Goal: Task Accomplishment & Management: Complete application form

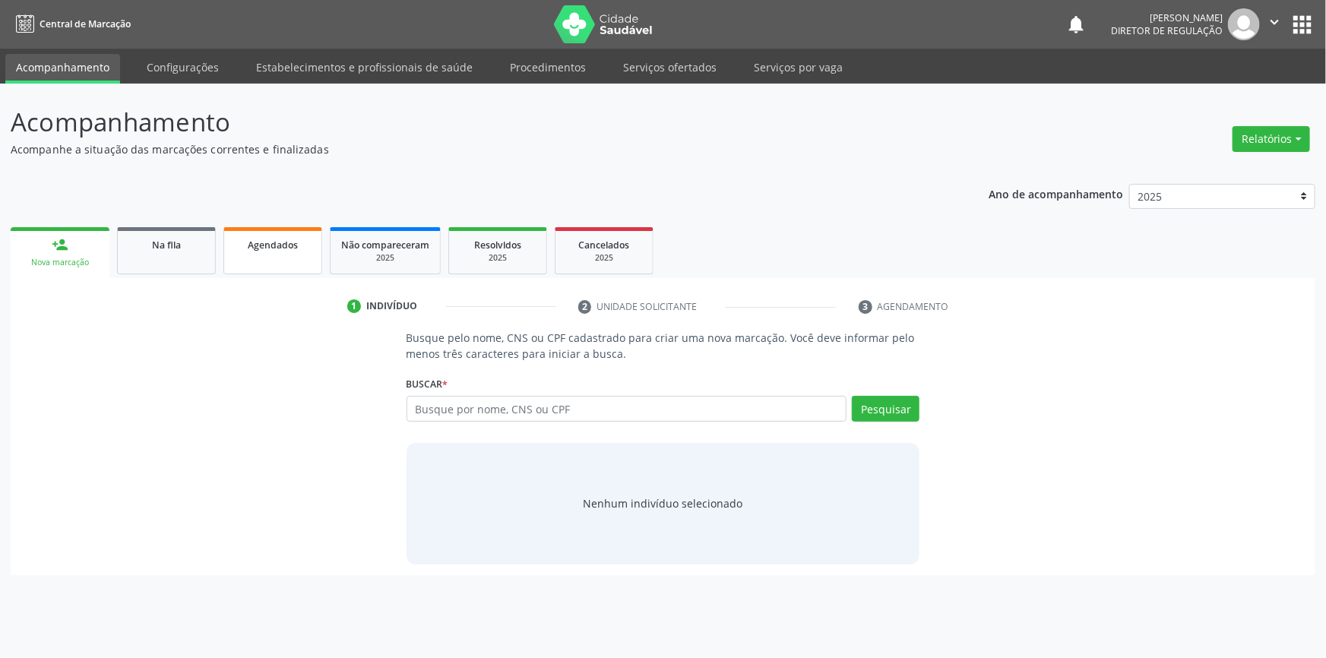
click at [294, 249] on span "Agendados" at bounding box center [273, 245] width 50 height 13
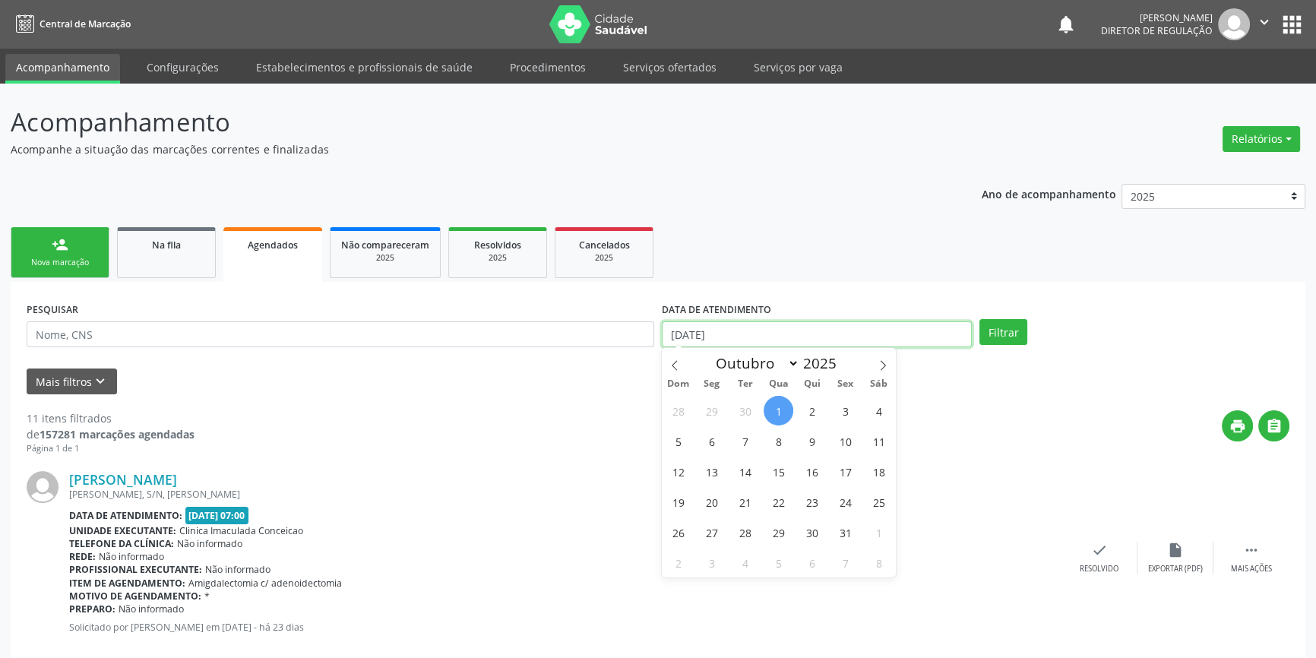
click at [718, 335] on input "01/10/2025" at bounding box center [817, 334] width 310 height 26
click at [883, 411] on span "4" at bounding box center [879, 411] width 30 height 30
type input "04/10/2025"
click at [889, 407] on span "4" at bounding box center [879, 411] width 30 height 30
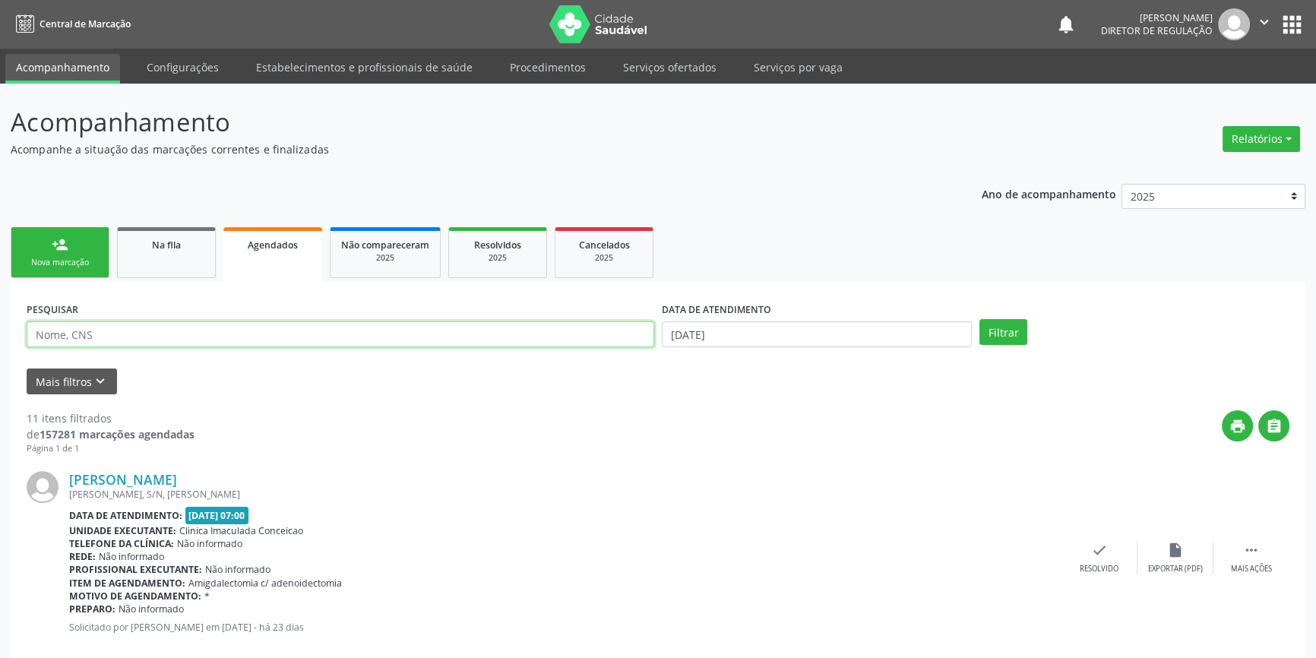
click at [453, 334] on input "text" at bounding box center [341, 334] width 628 height 26
type input "M"
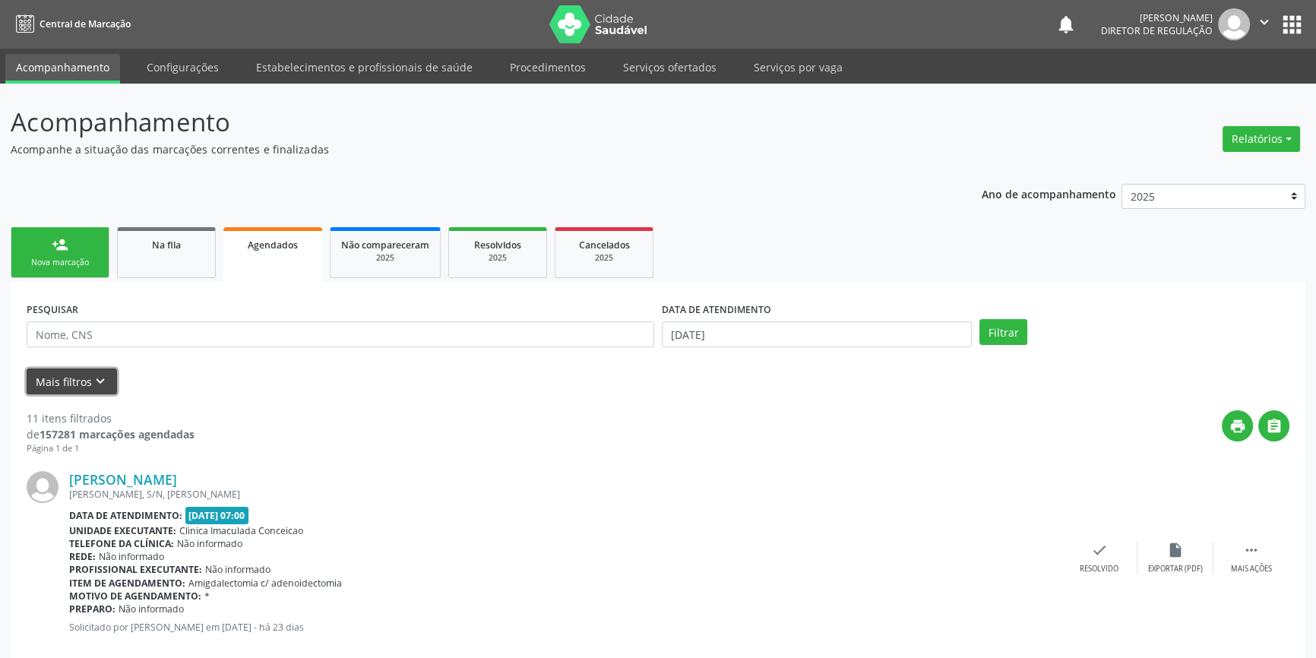
click at [104, 379] on icon "keyboard_arrow_down" at bounding box center [100, 381] width 17 height 17
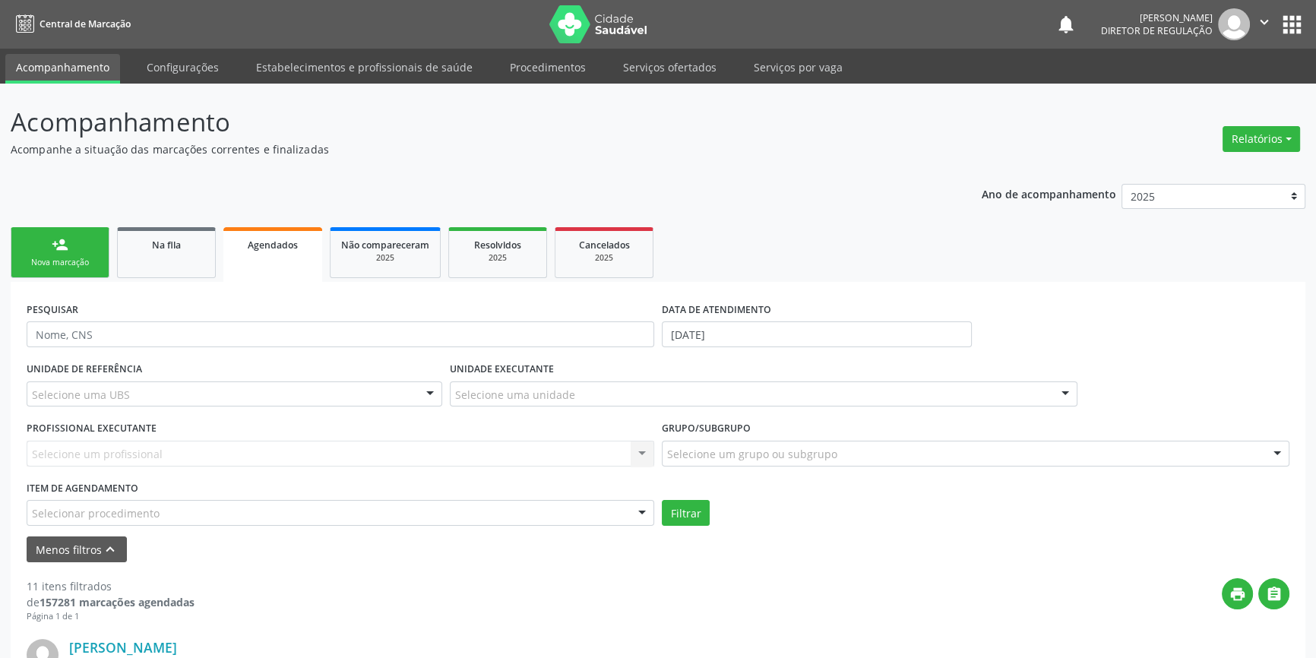
click at [281, 510] on div "Selecionar procedimento" at bounding box center [341, 513] width 628 height 26
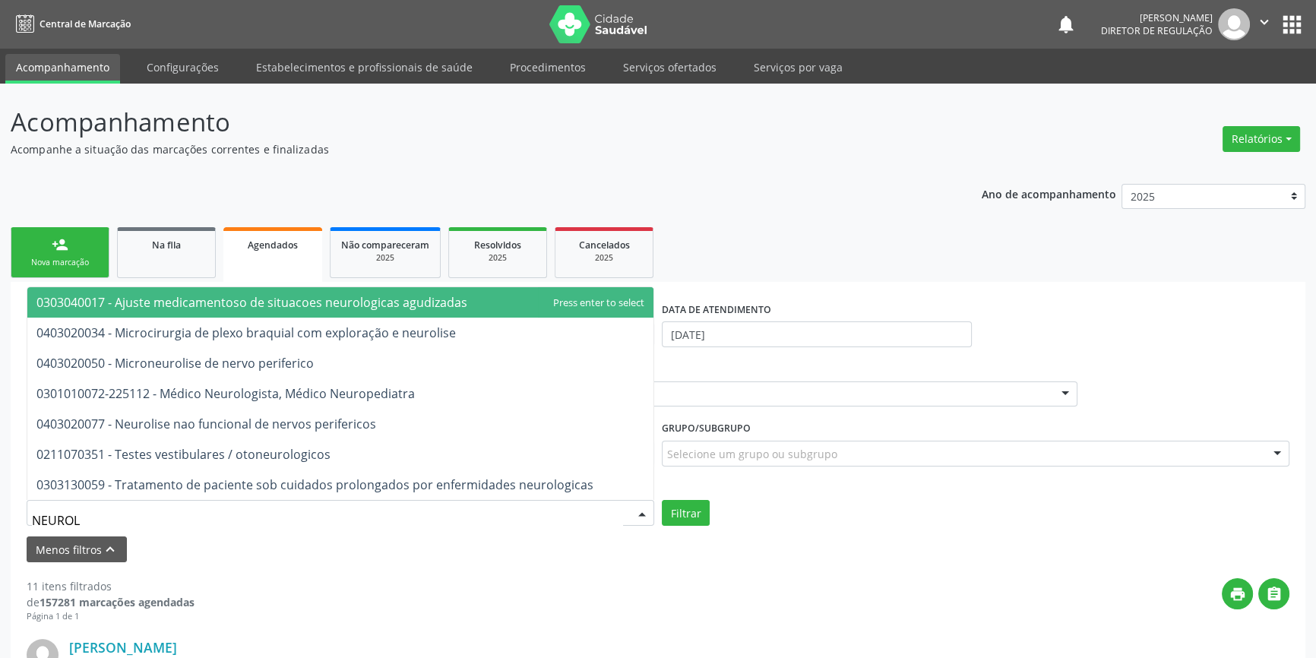
type input "NEUROLO"
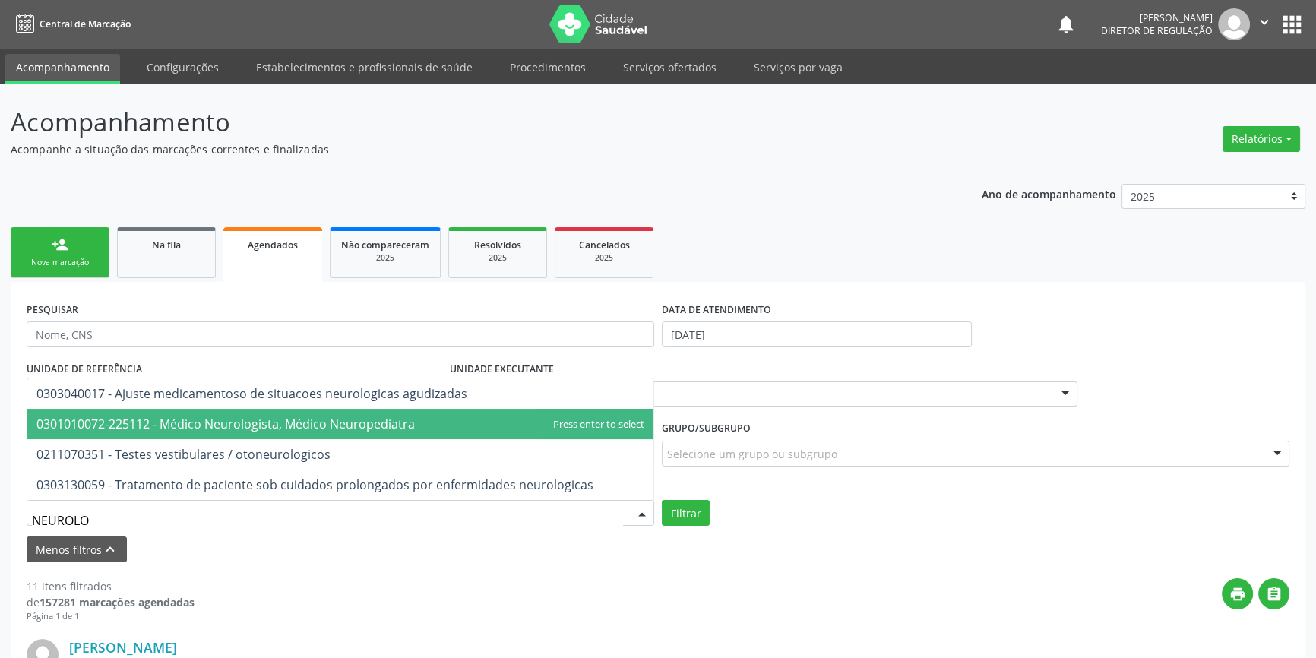
click at [288, 429] on span "0301010072-225112 - Médico Neurologista, Médico Neuropediatra" at bounding box center [225, 424] width 378 height 17
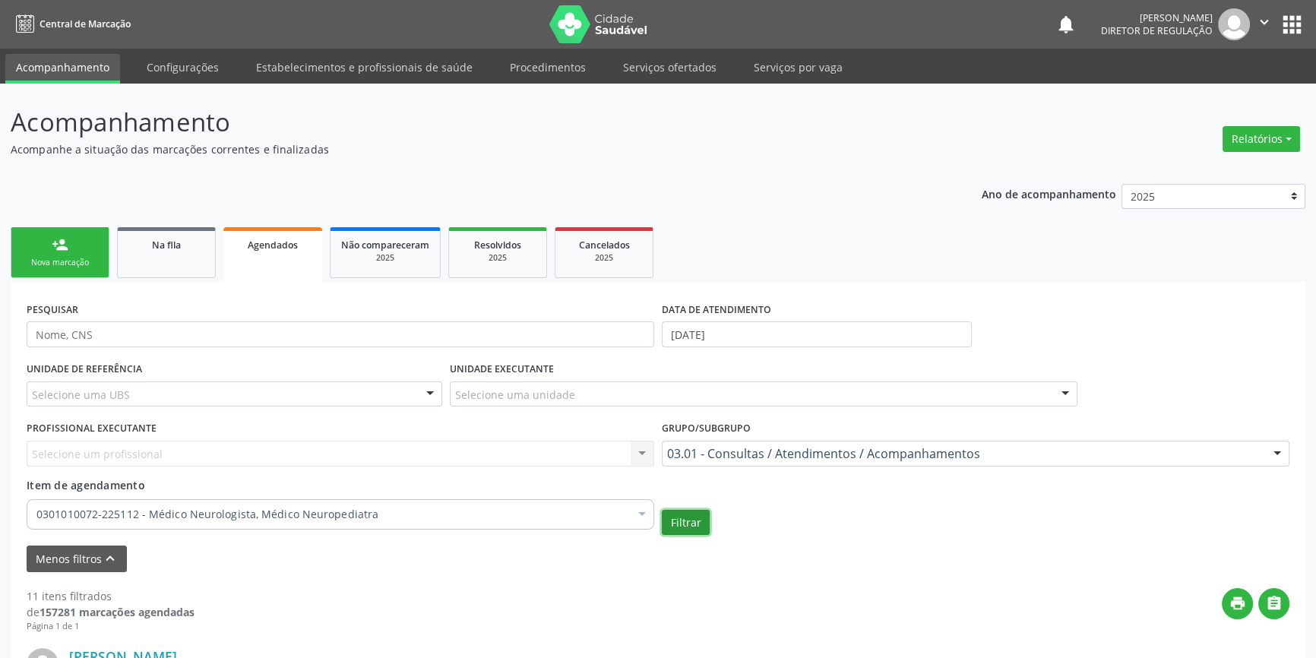
click at [687, 517] on button "Filtrar" at bounding box center [686, 523] width 48 height 26
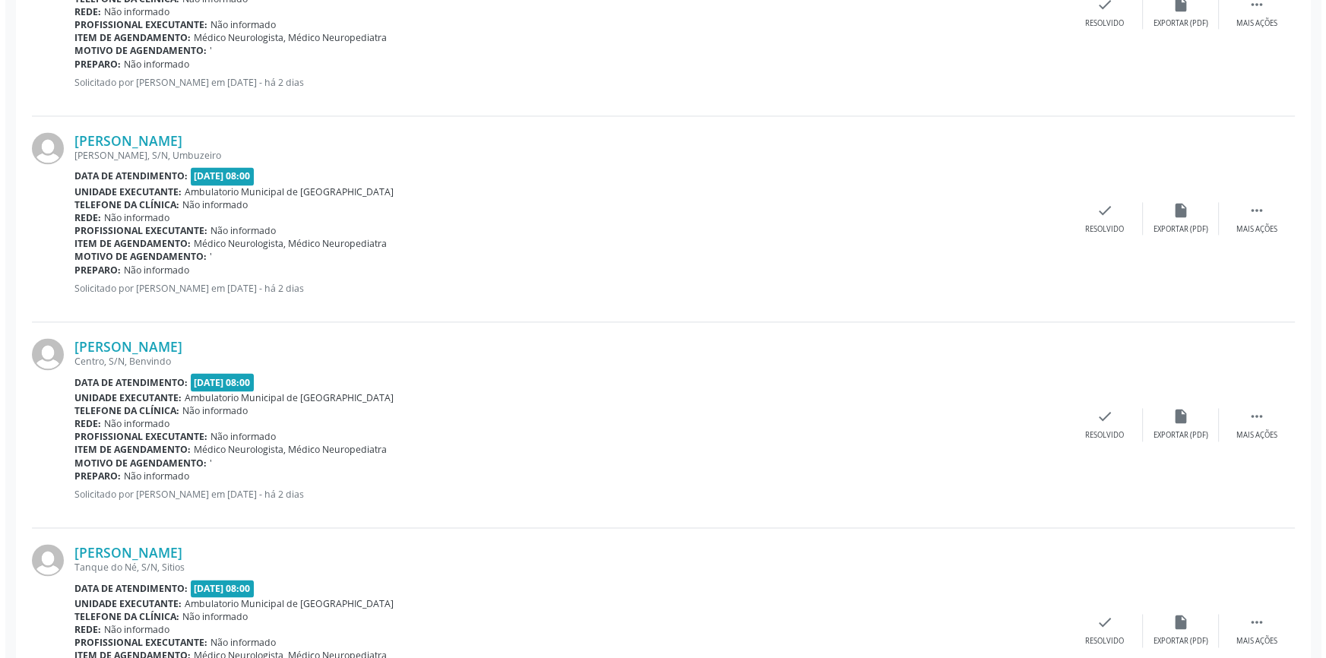
scroll to position [2832, 0]
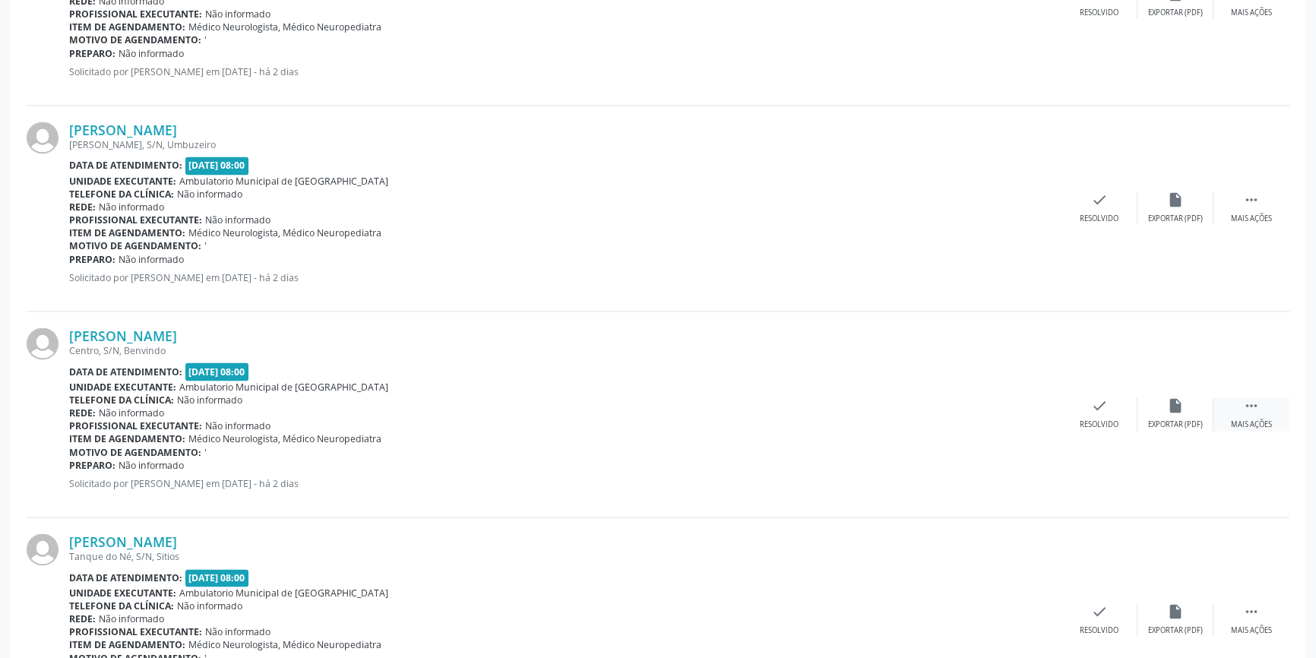
click at [1251, 403] on icon "" at bounding box center [1251, 405] width 17 height 17
click at [1037, 406] on div "cancel Cancelar" at bounding box center [1023, 413] width 76 height 33
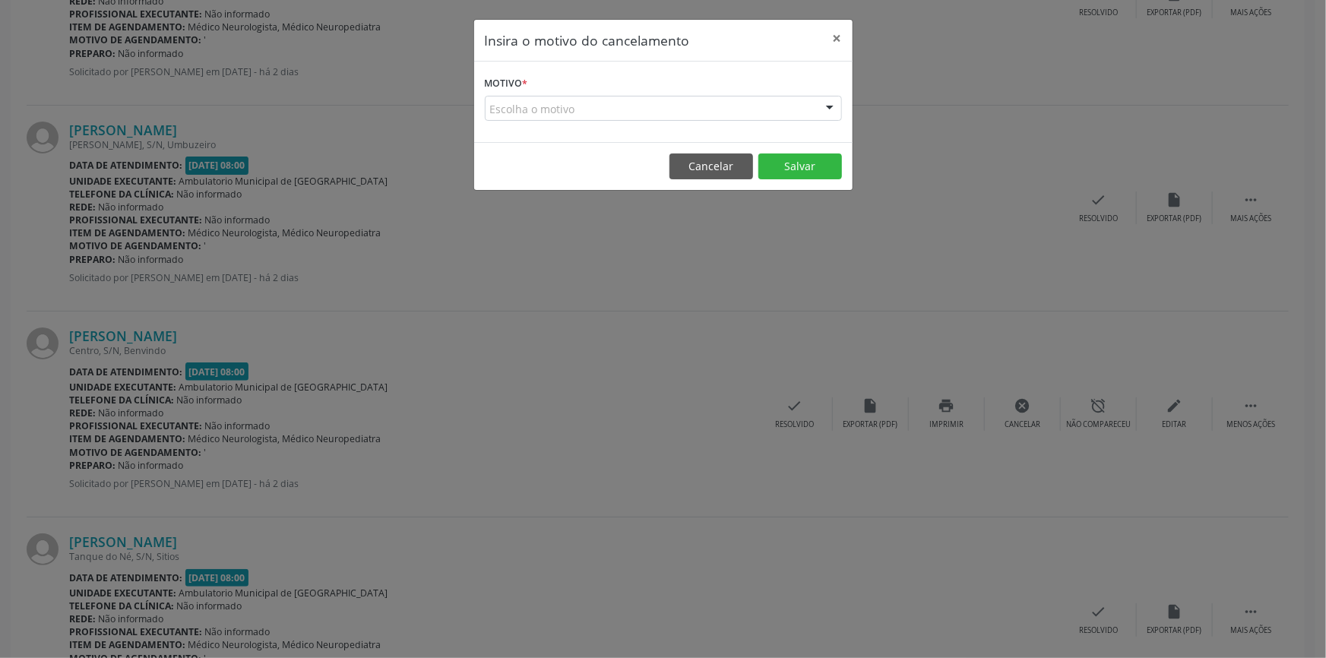
click at [662, 110] on div "Escolha o motivo" at bounding box center [663, 109] width 357 height 26
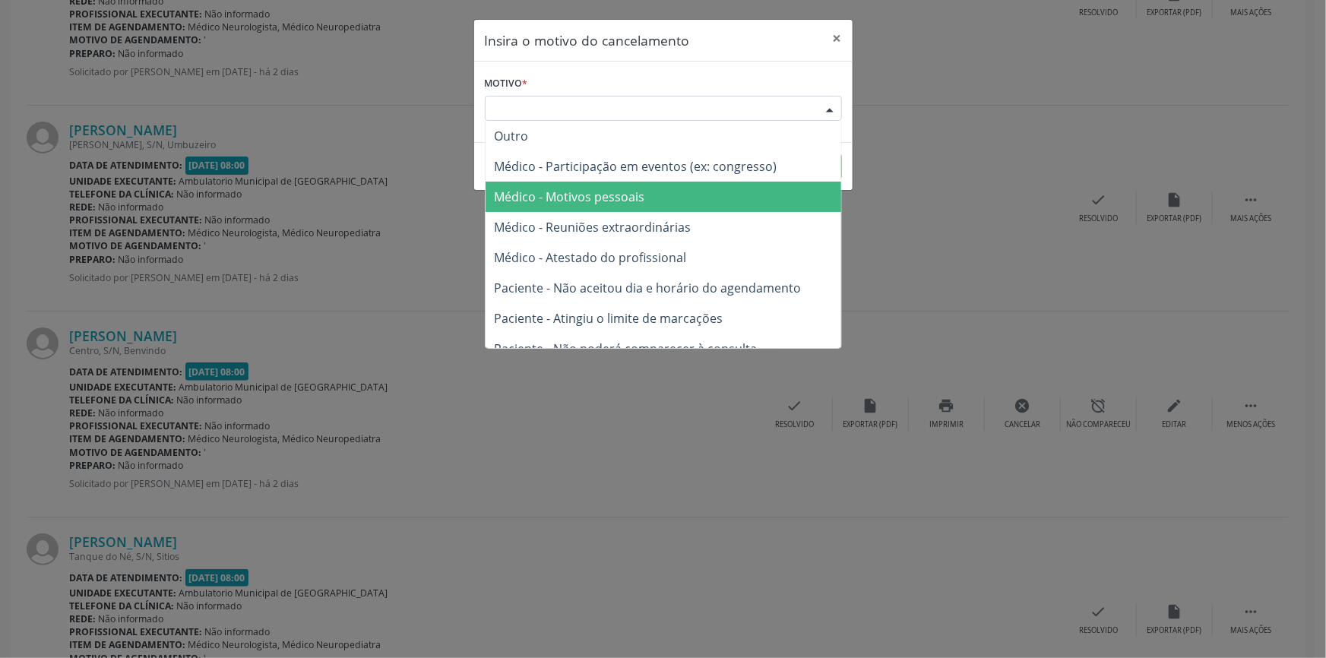
click at [631, 190] on span "Médico - Motivos pessoais" at bounding box center [570, 196] width 150 height 17
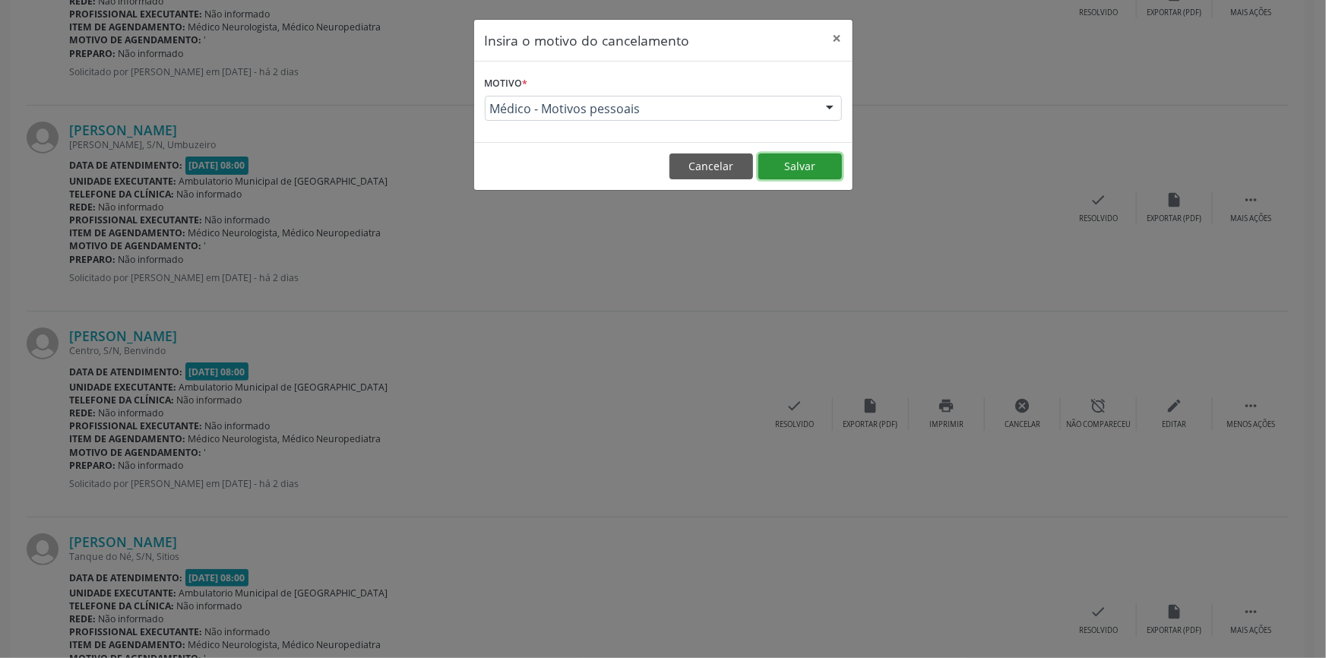
click at [791, 173] on button "Salvar" at bounding box center [800, 166] width 84 height 26
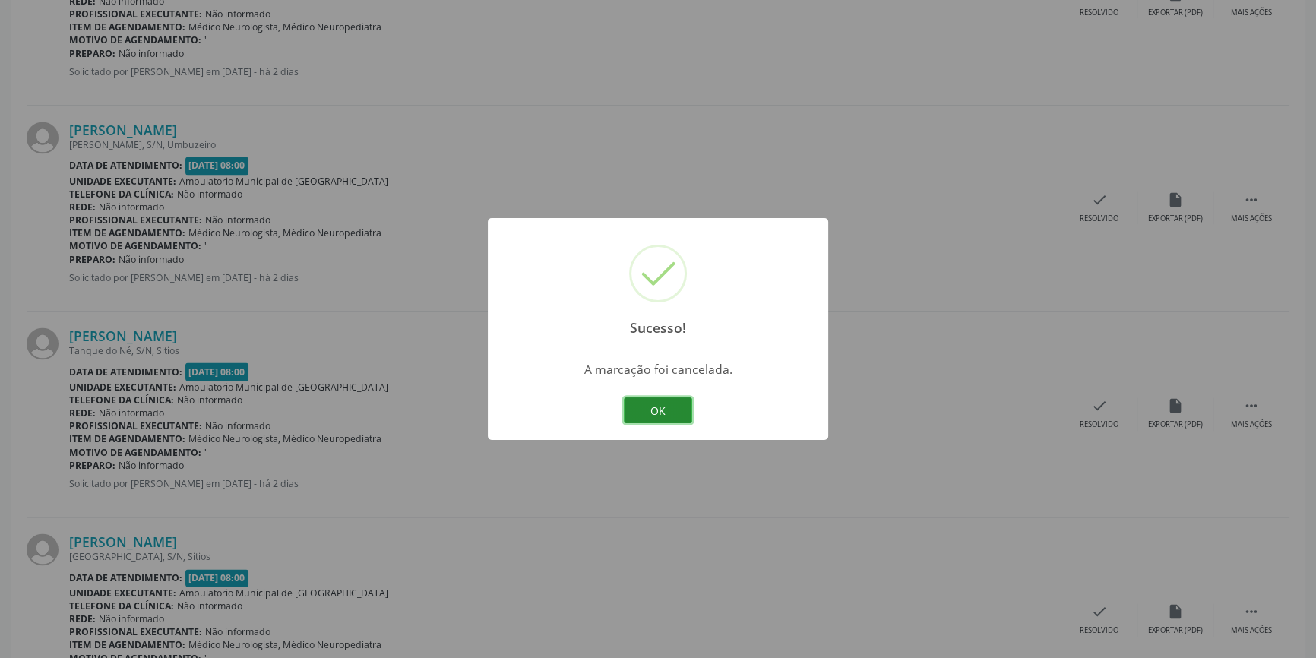
click at [675, 405] on button "OK" at bounding box center [658, 410] width 68 height 26
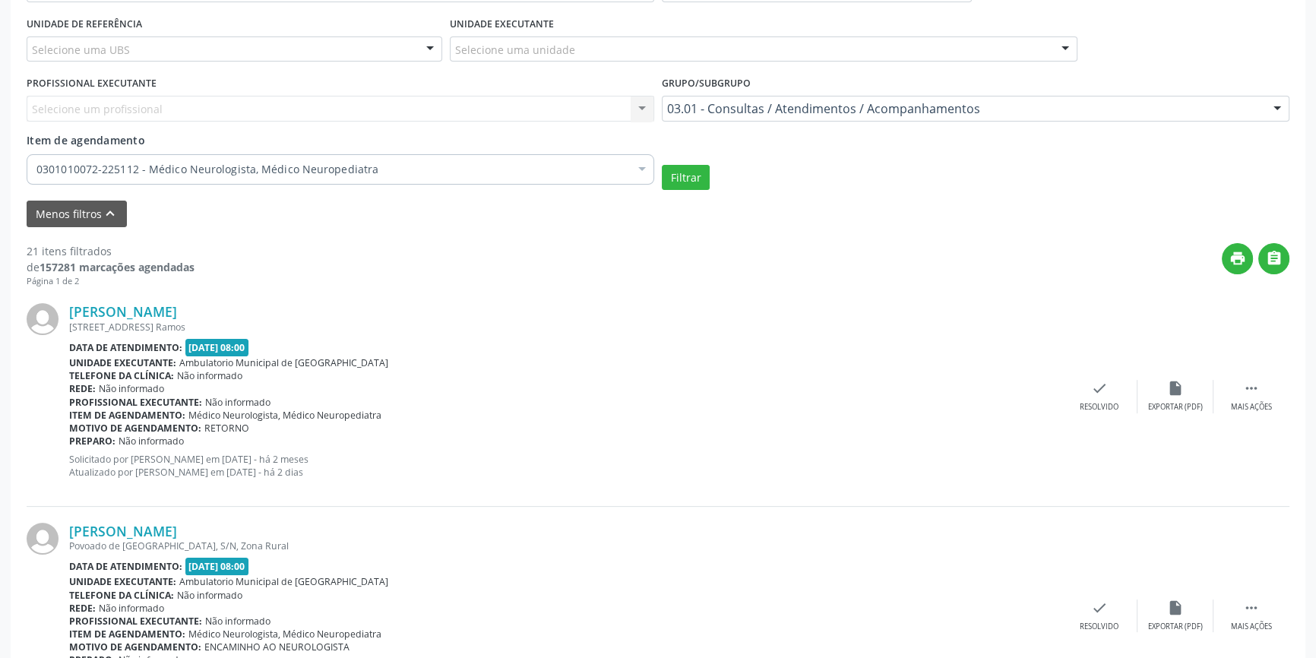
scroll to position [68, 0]
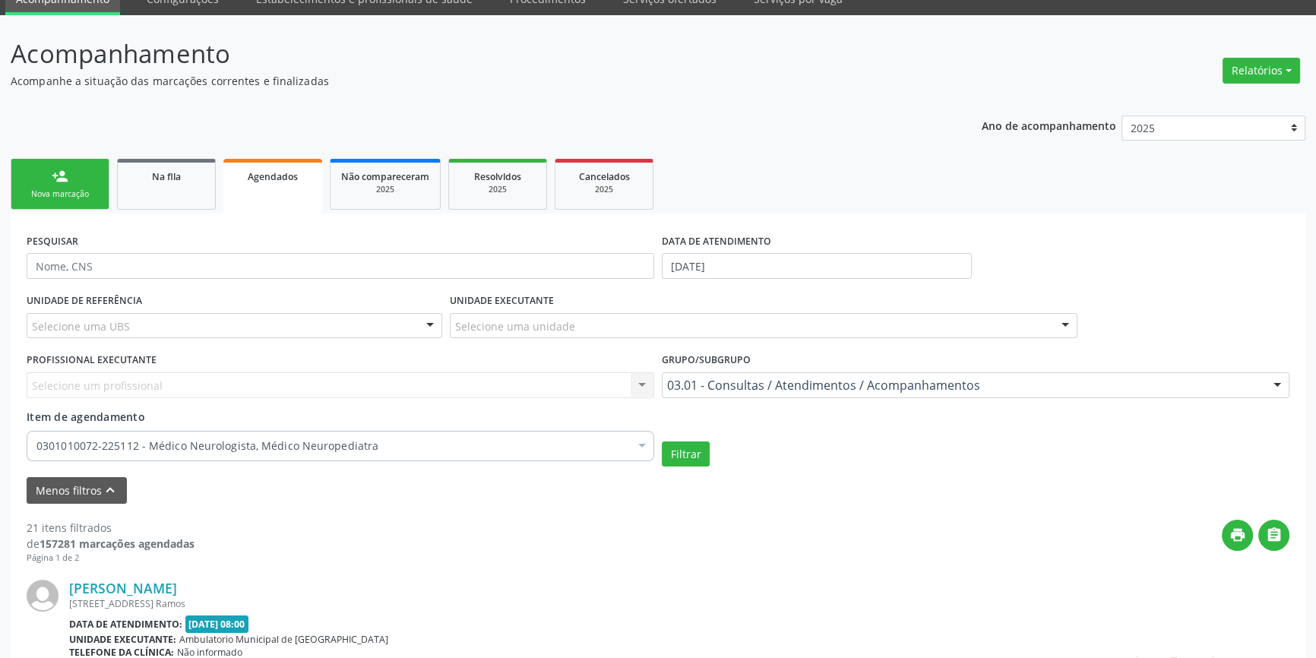
click at [82, 185] on link "person_add Nova marcação" at bounding box center [60, 184] width 99 height 51
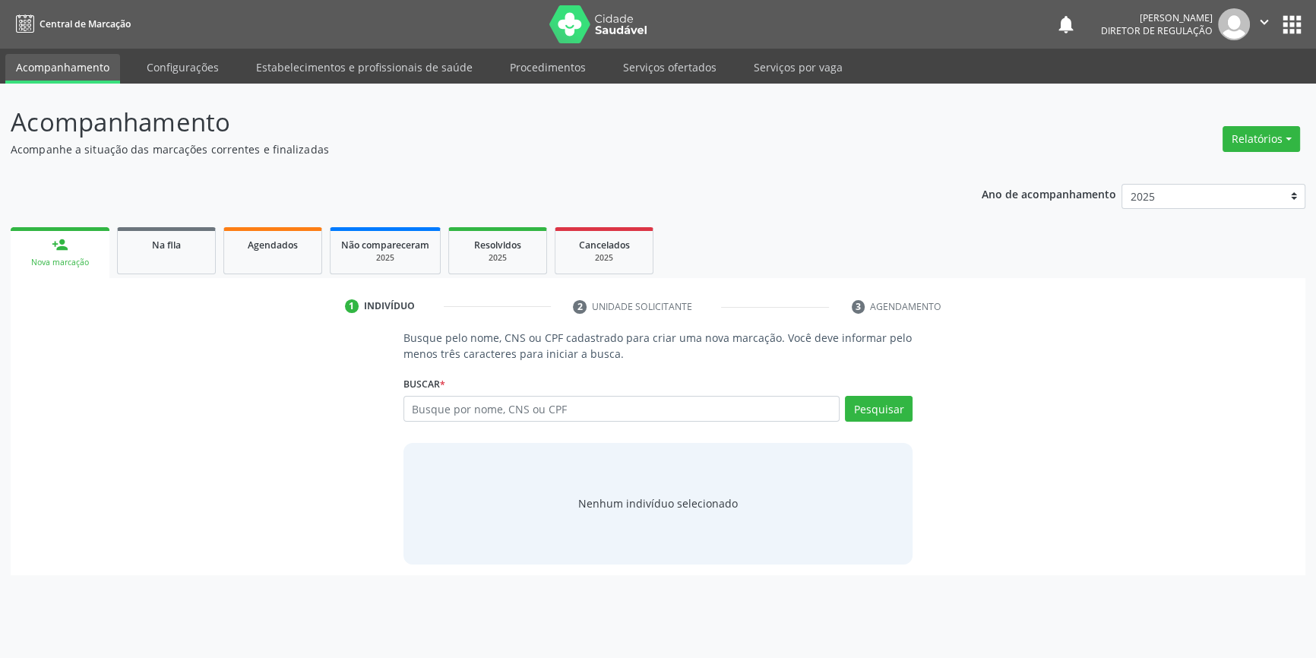
scroll to position [0, 0]
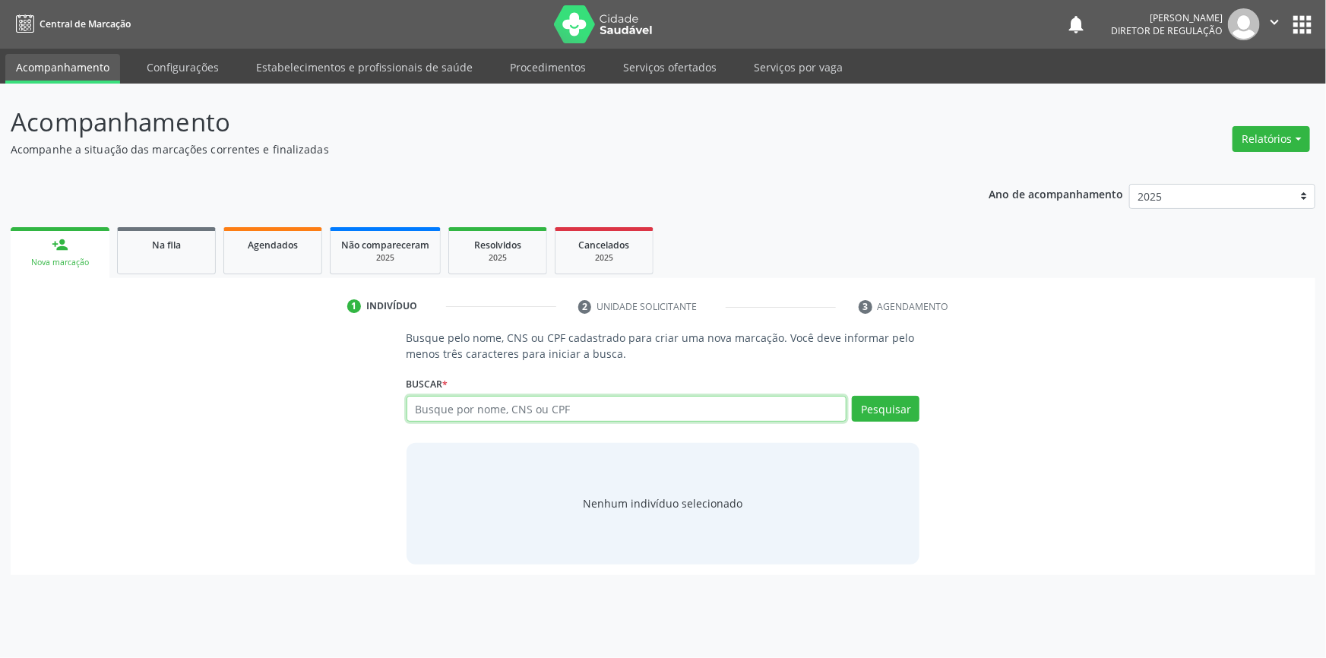
click at [584, 403] on input "text" at bounding box center [626, 409] width 441 height 26
type input "707006822865332"
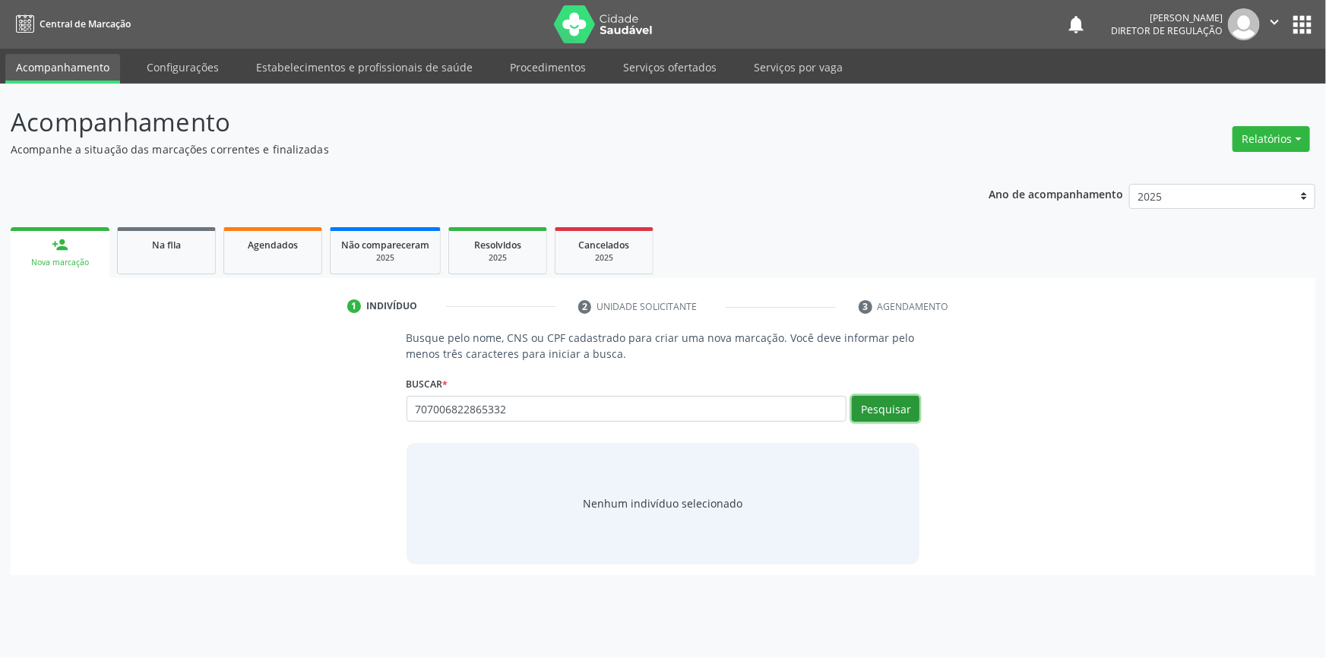
click at [889, 409] on button "Pesquisar" at bounding box center [886, 409] width 68 height 26
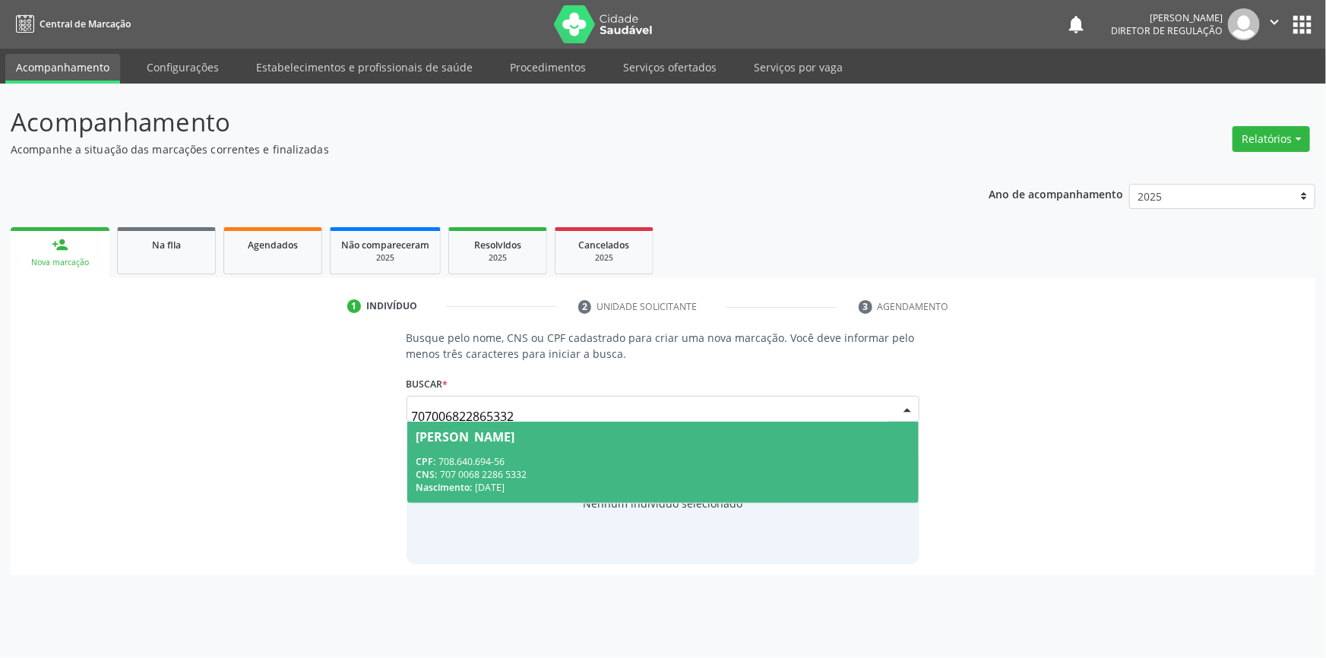
click at [670, 457] on div "CPF: 708.640.694-56" at bounding box center [663, 461] width 494 height 13
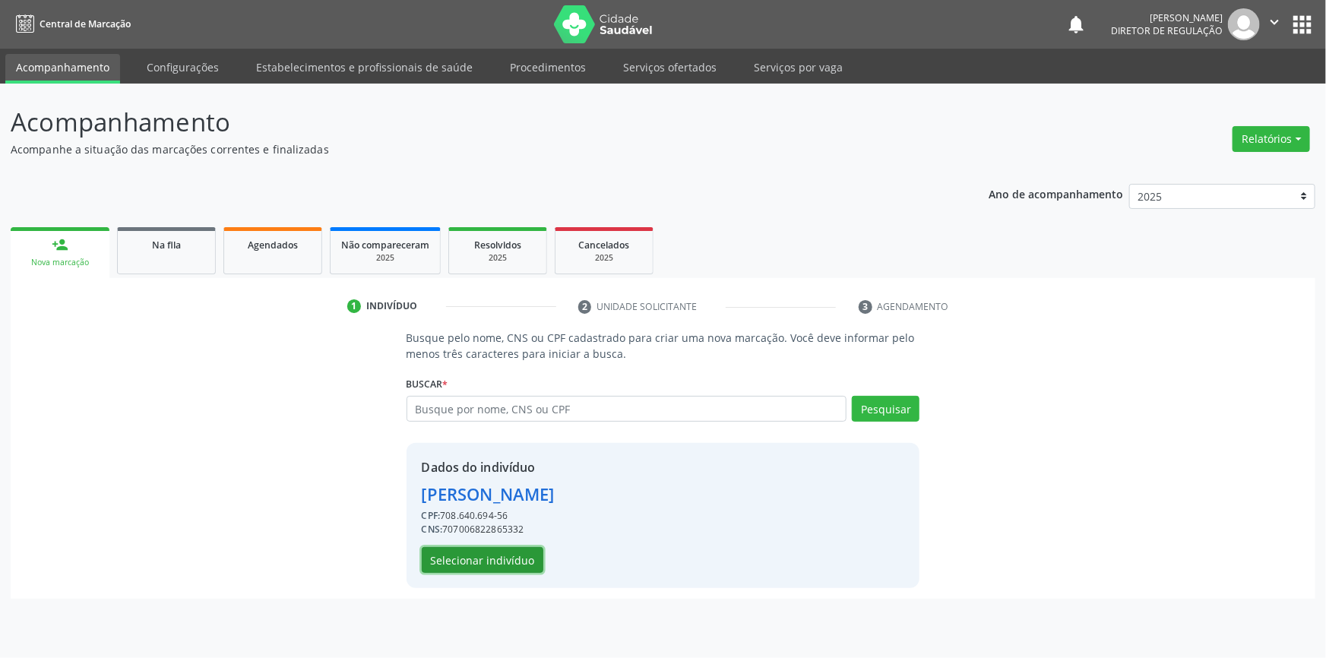
click at [513, 555] on button "Selecionar indivíduo" at bounding box center [483, 560] width 122 height 26
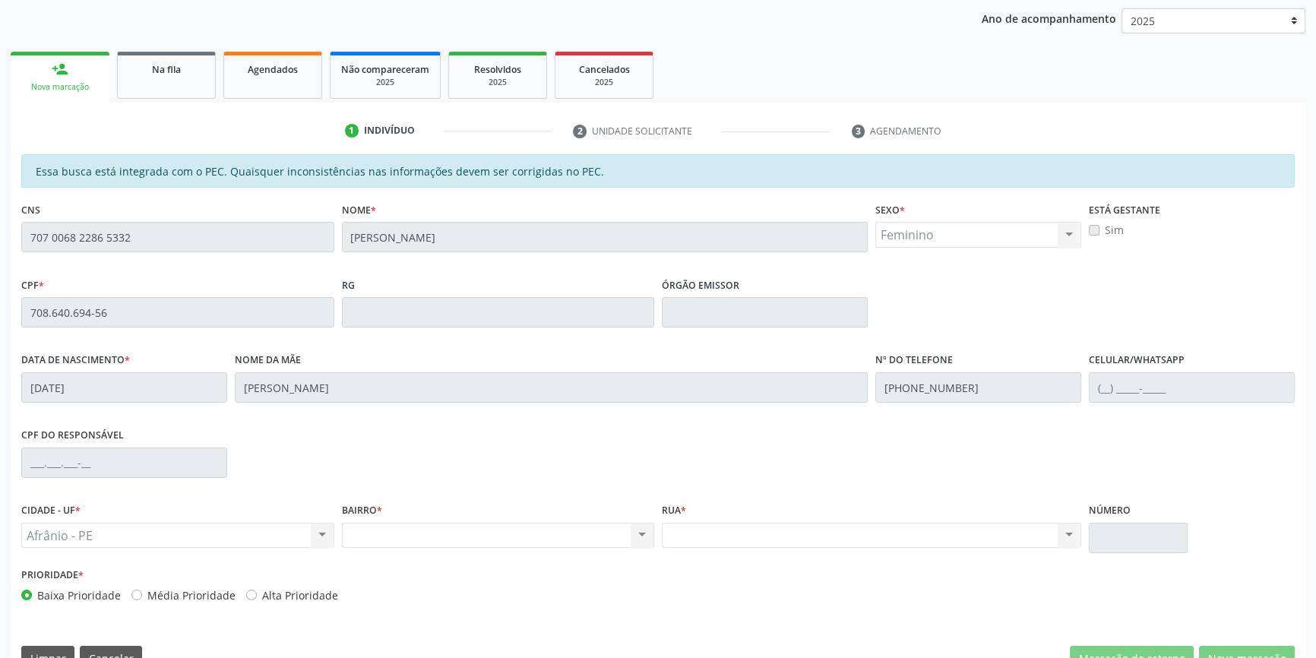
scroll to position [208, 0]
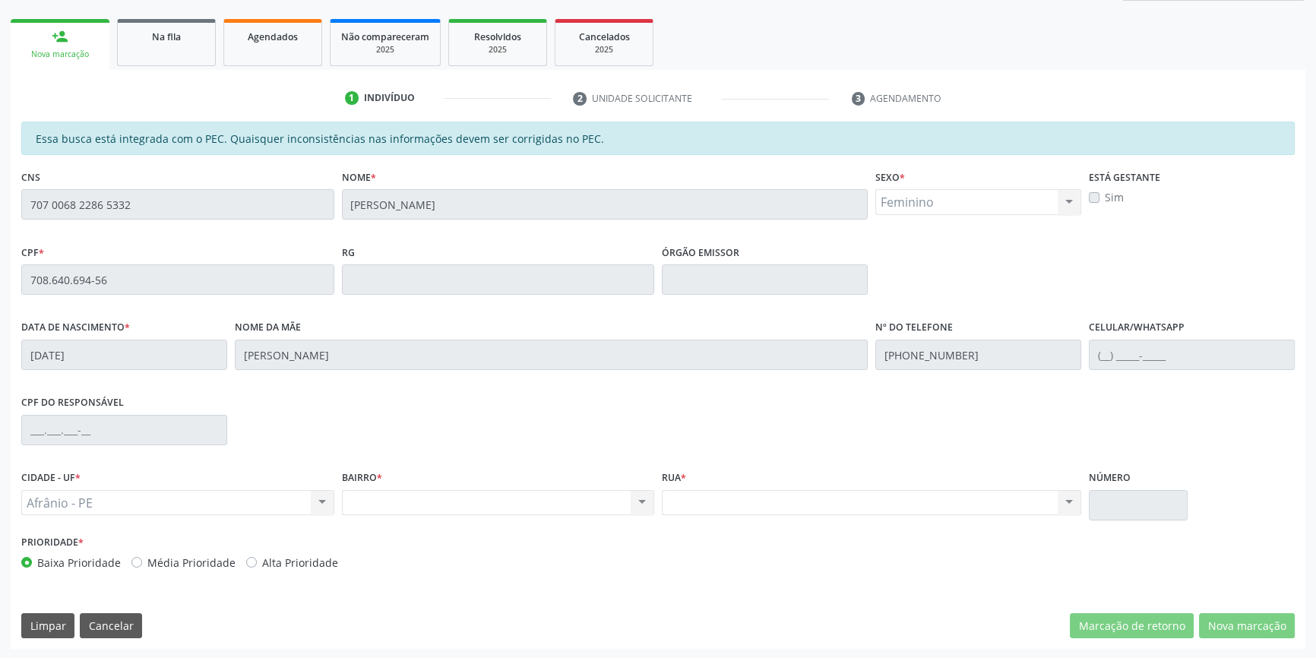
click at [15, 278] on div "Essa busca está integrada com o PEC. Quaisquer inconsistências nas informações …" at bounding box center [658, 385] width 1295 height 527
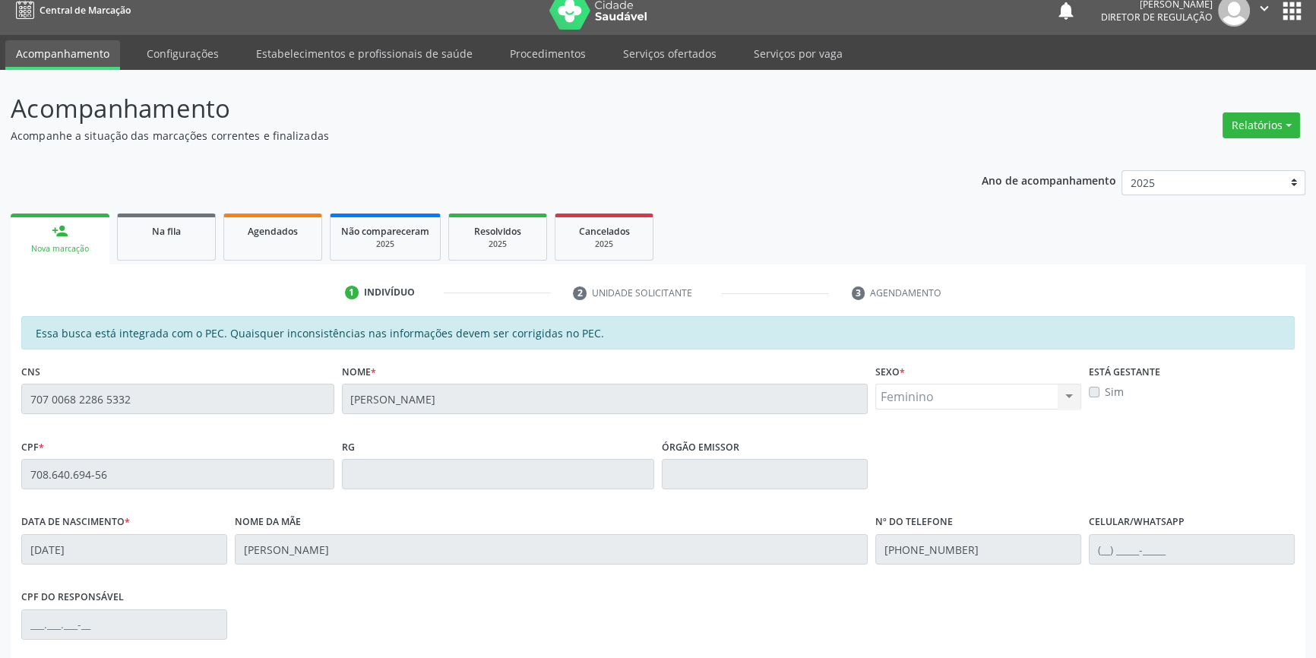
scroll to position [0, 0]
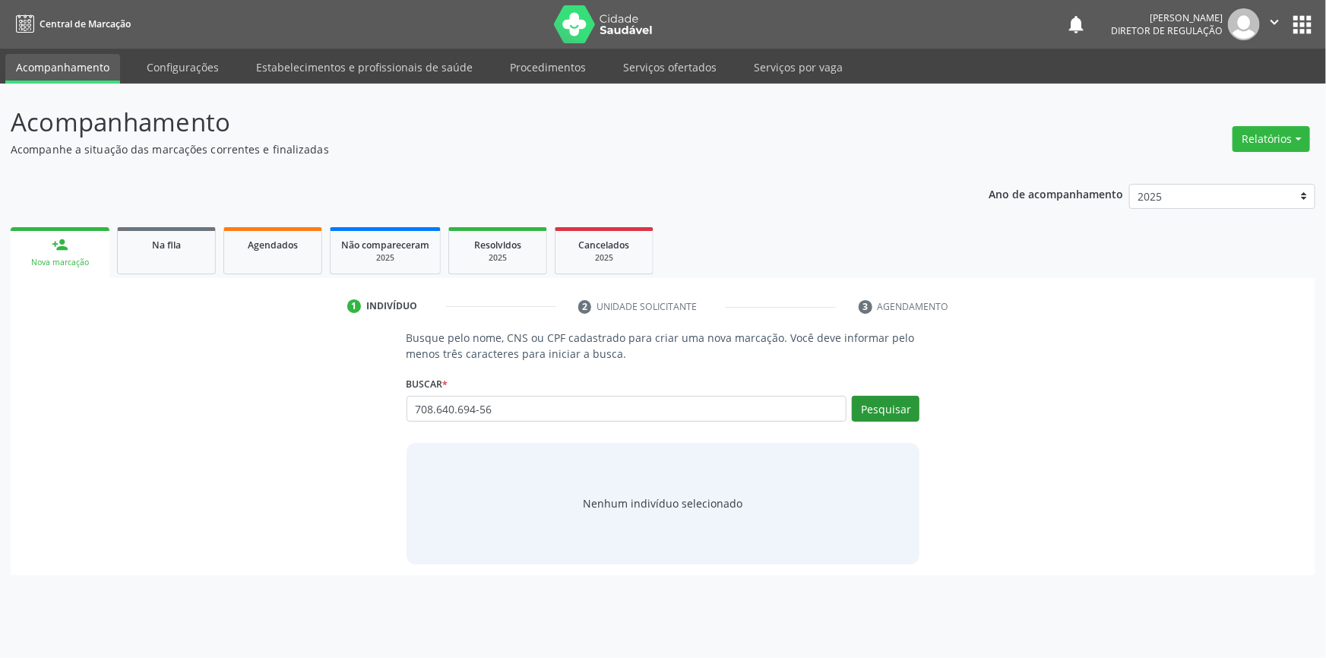
type input "708.640.694-56"
click at [879, 403] on button "Pesquisar" at bounding box center [886, 409] width 68 height 26
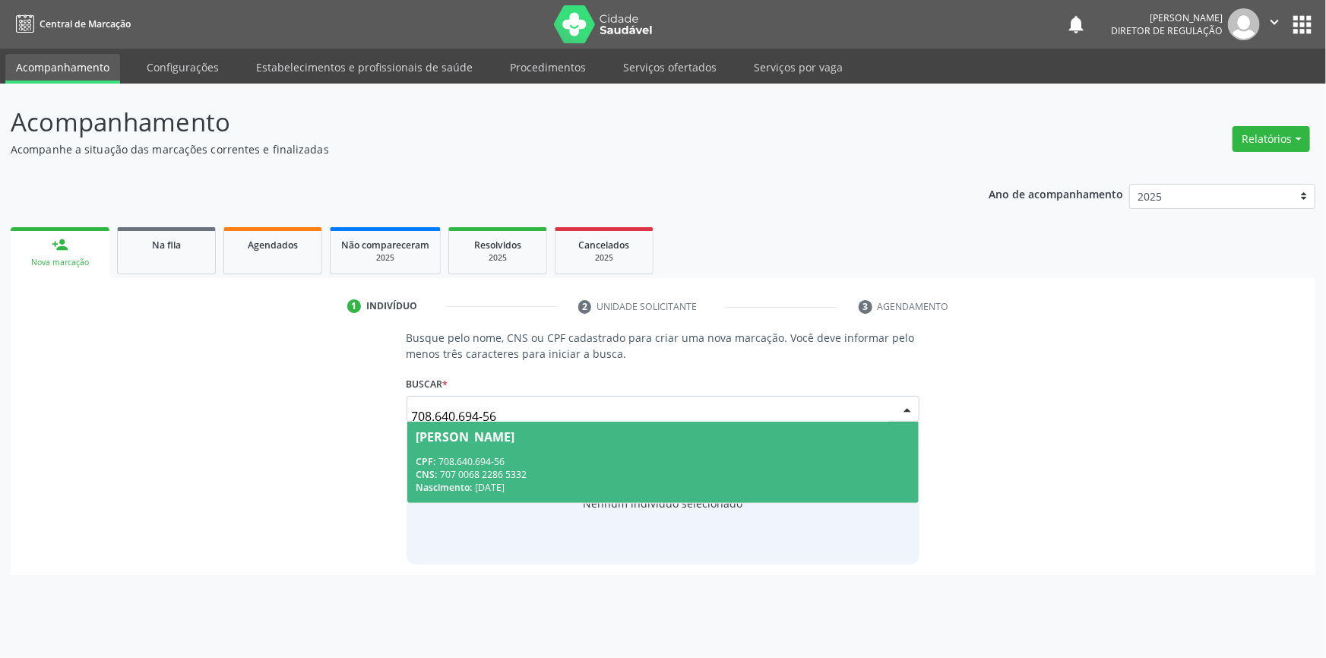
click at [668, 456] on div "CPF: 708.640.694-56" at bounding box center [663, 461] width 494 height 13
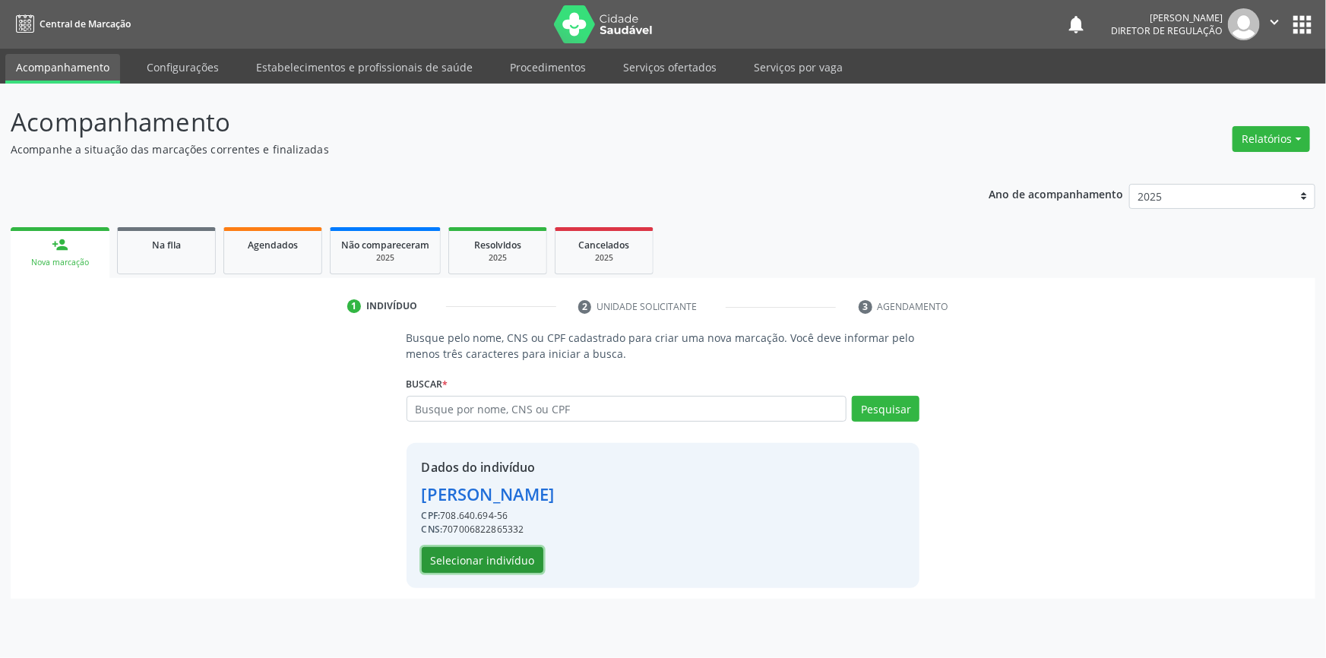
click at [517, 555] on button "Selecionar indivíduo" at bounding box center [483, 560] width 122 height 26
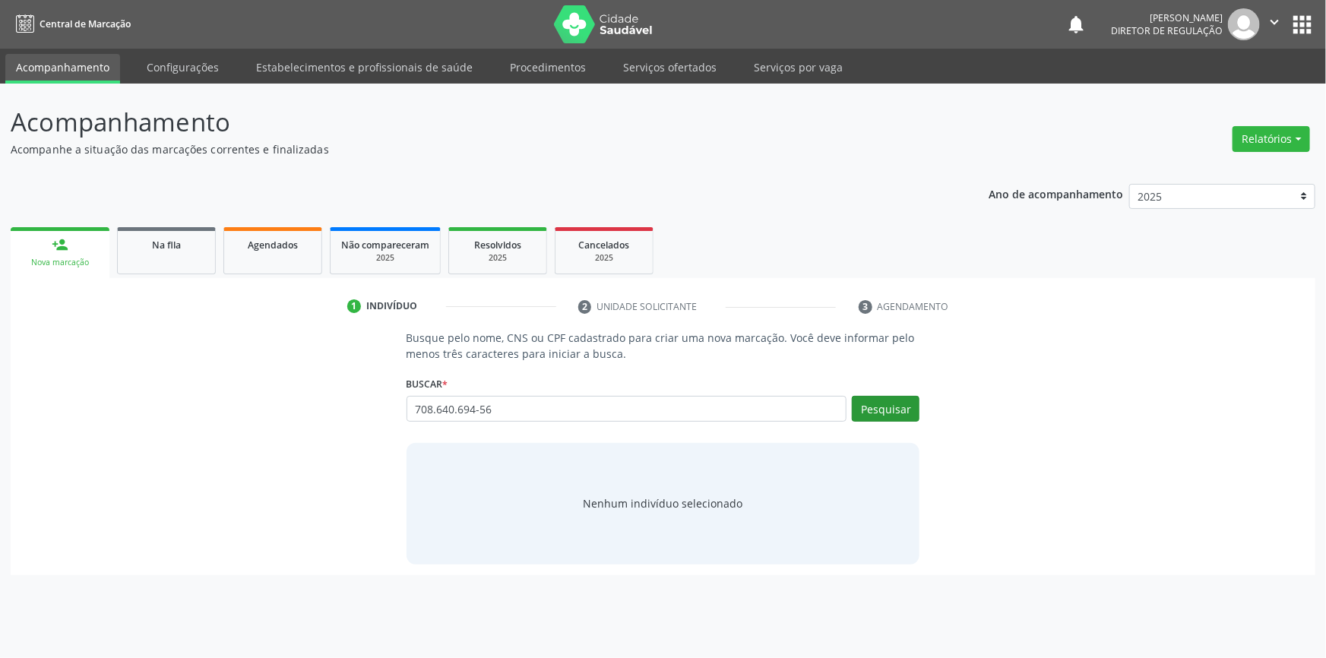
type input "708.640.694-56"
click at [892, 408] on button "Pesquisar" at bounding box center [886, 409] width 68 height 26
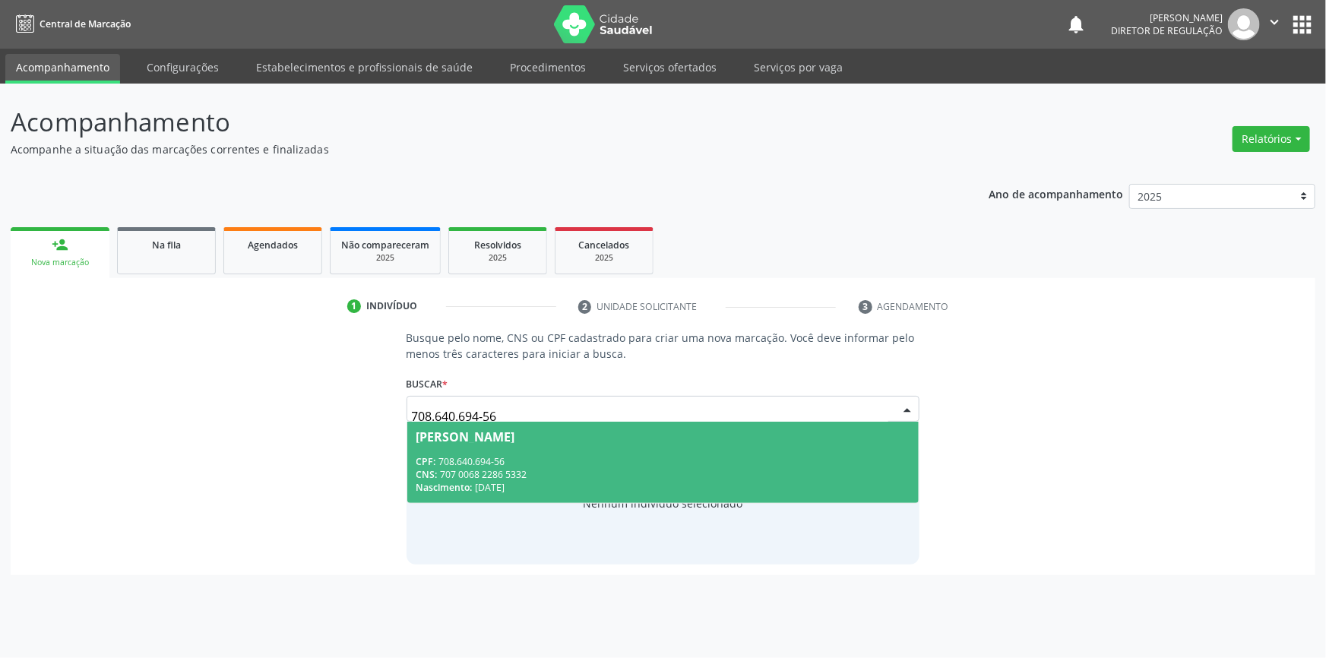
click at [607, 466] on div "CPF: 708.640.694-56" at bounding box center [663, 461] width 494 height 13
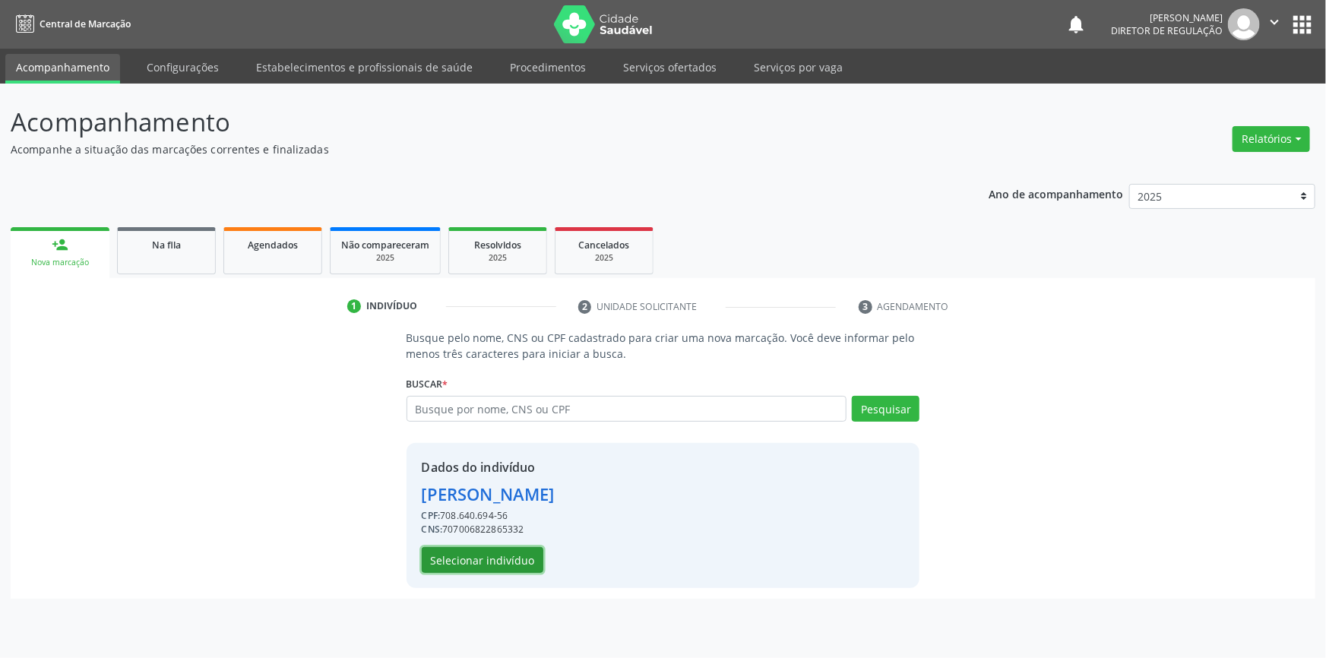
click at [509, 548] on button "Selecionar indivíduo" at bounding box center [483, 560] width 122 height 26
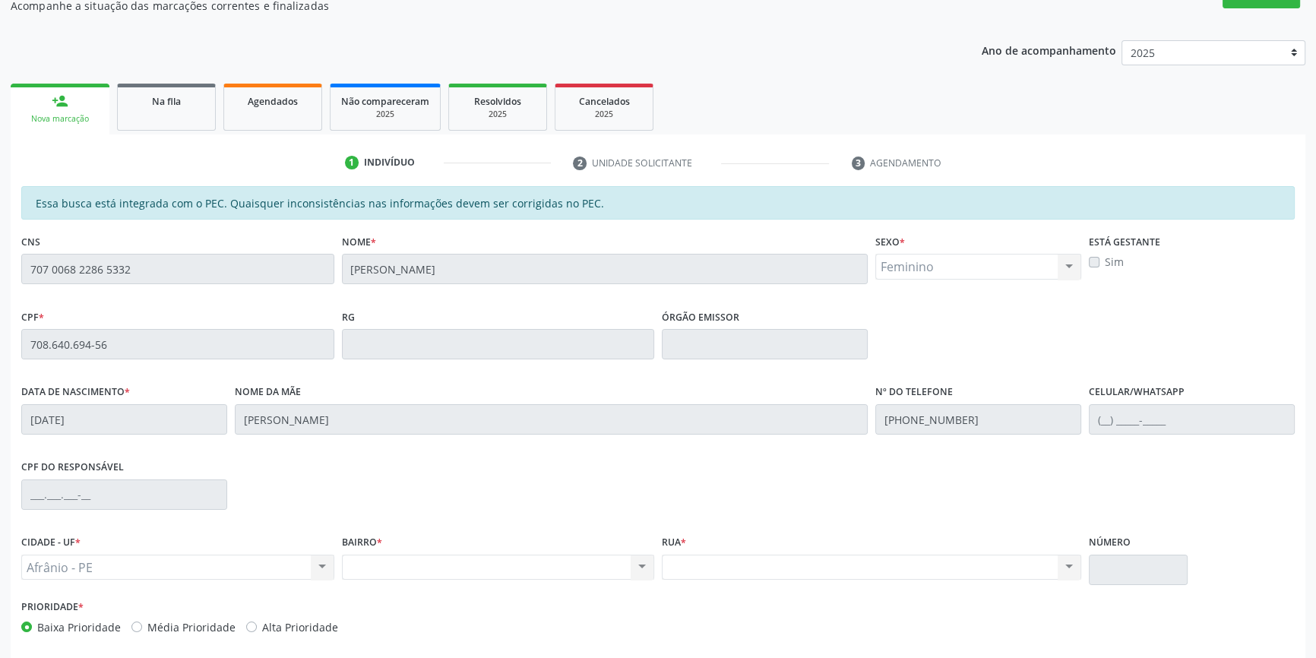
scroll to position [207, 0]
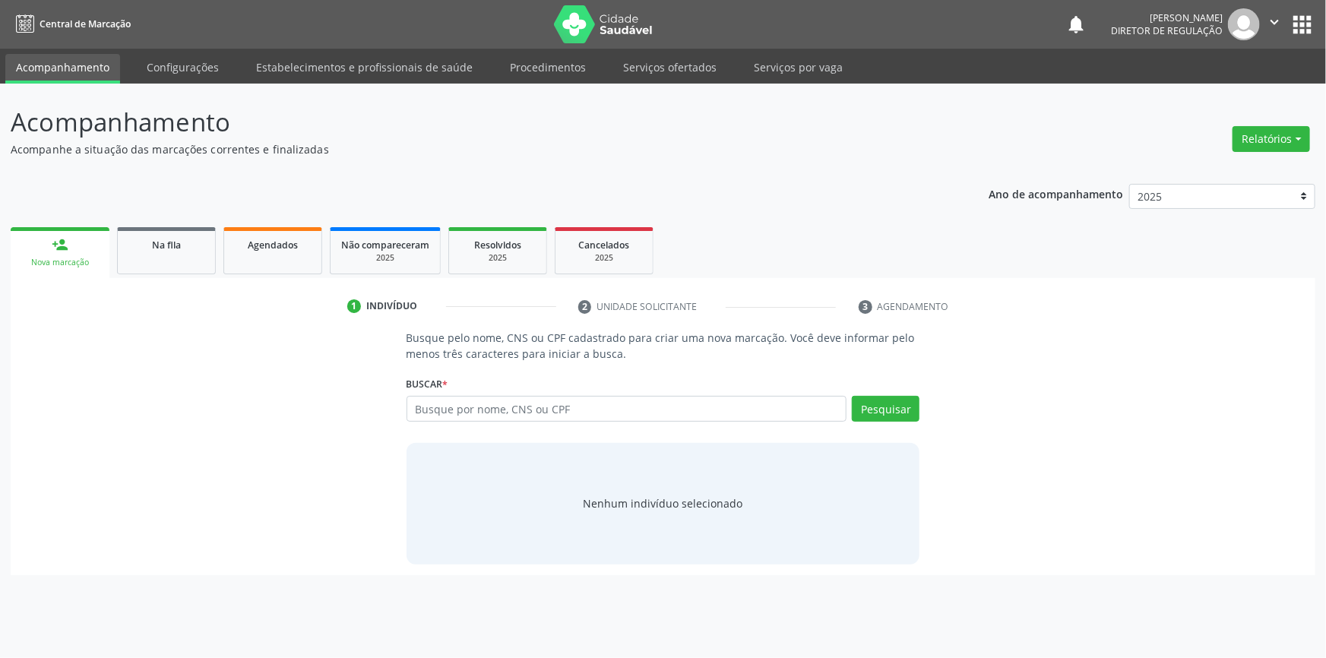
click at [463, 402] on input "text" at bounding box center [626, 409] width 441 height 26
type input "708.640.694-56"
click at [871, 410] on button "Pesquisar" at bounding box center [886, 409] width 68 height 26
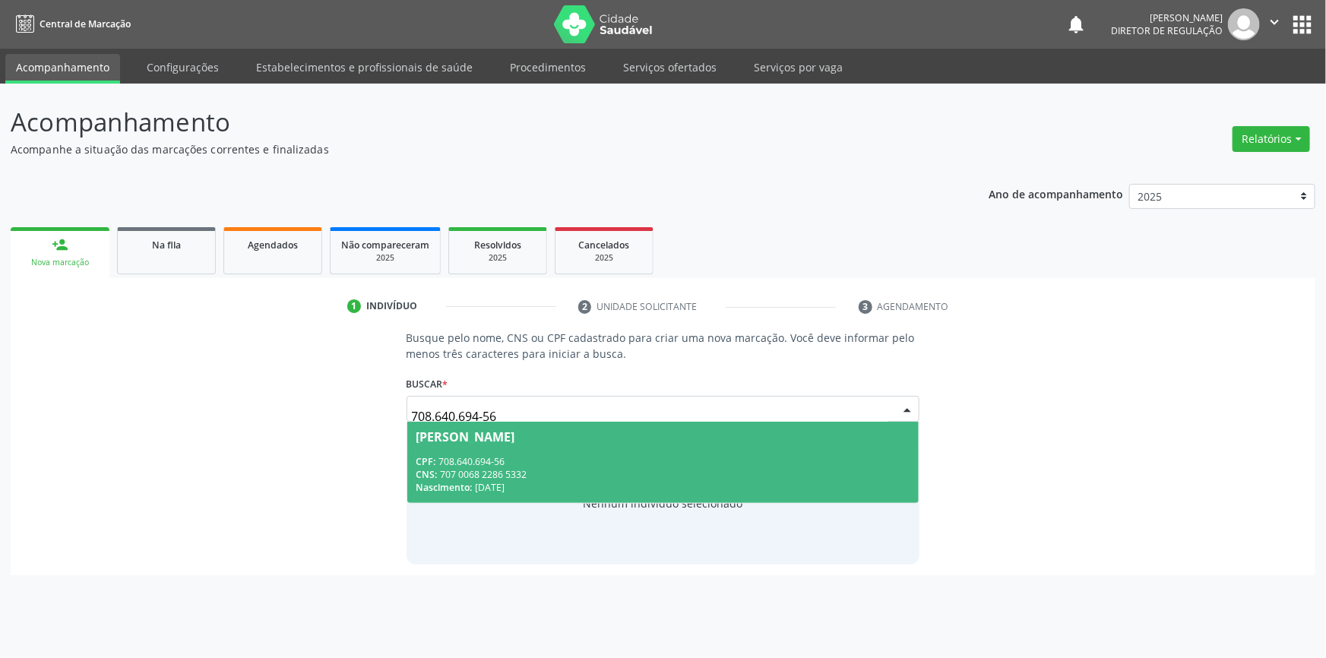
click at [647, 455] on div "CPF: 708.640.694-56" at bounding box center [663, 461] width 494 height 13
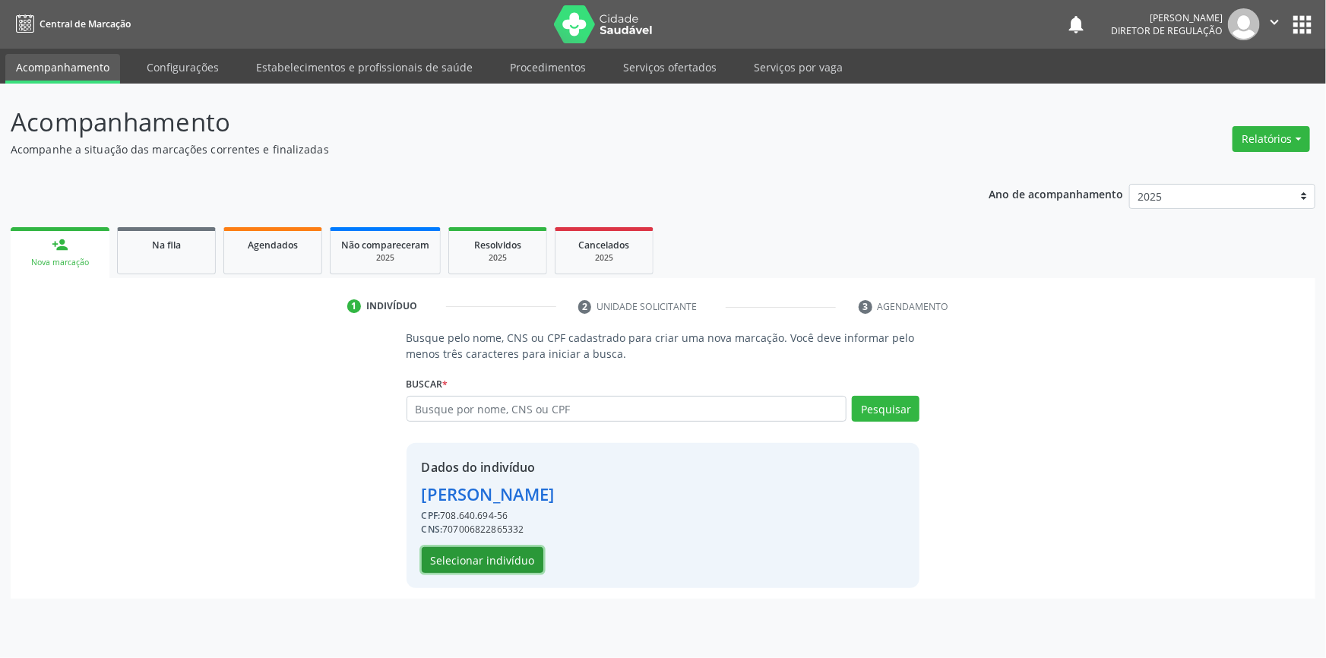
click at [490, 561] on button "Selecionar indivíduo" at bounding box center [483, 560] width 122 height 26
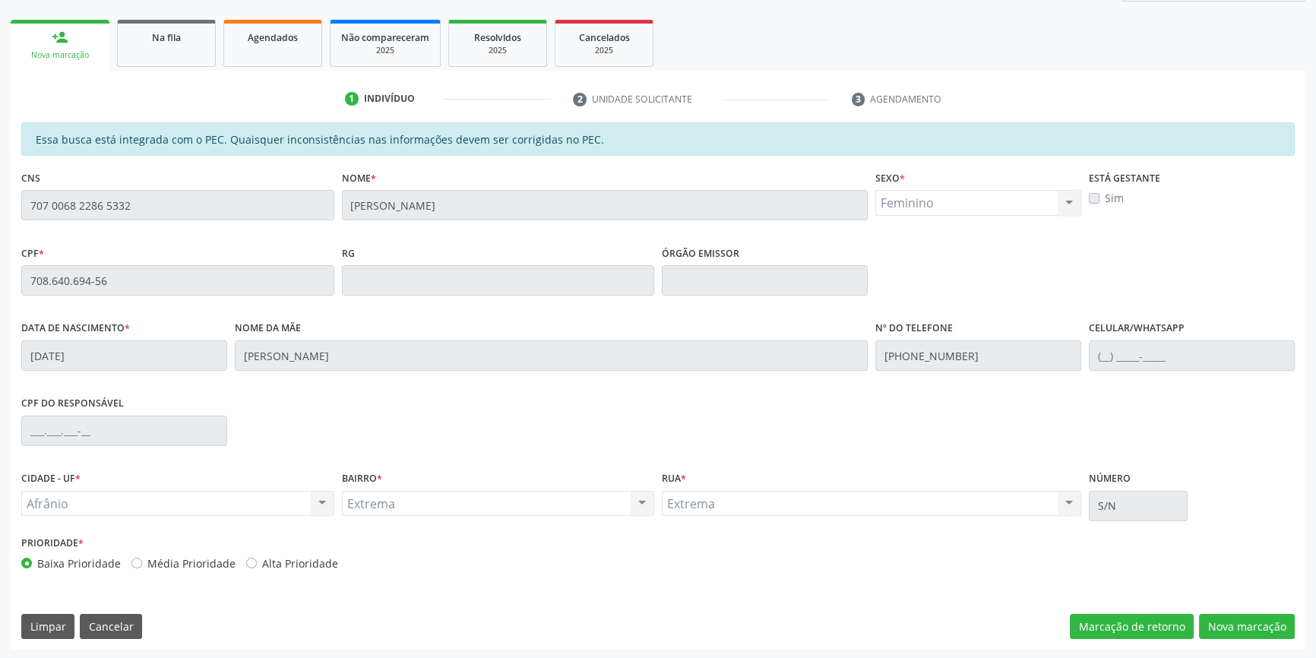
scroll to position [208, 0]
click at [1225, 623] on button "Nova marcação" at bounding box center [1247, 626] width 96 height 26
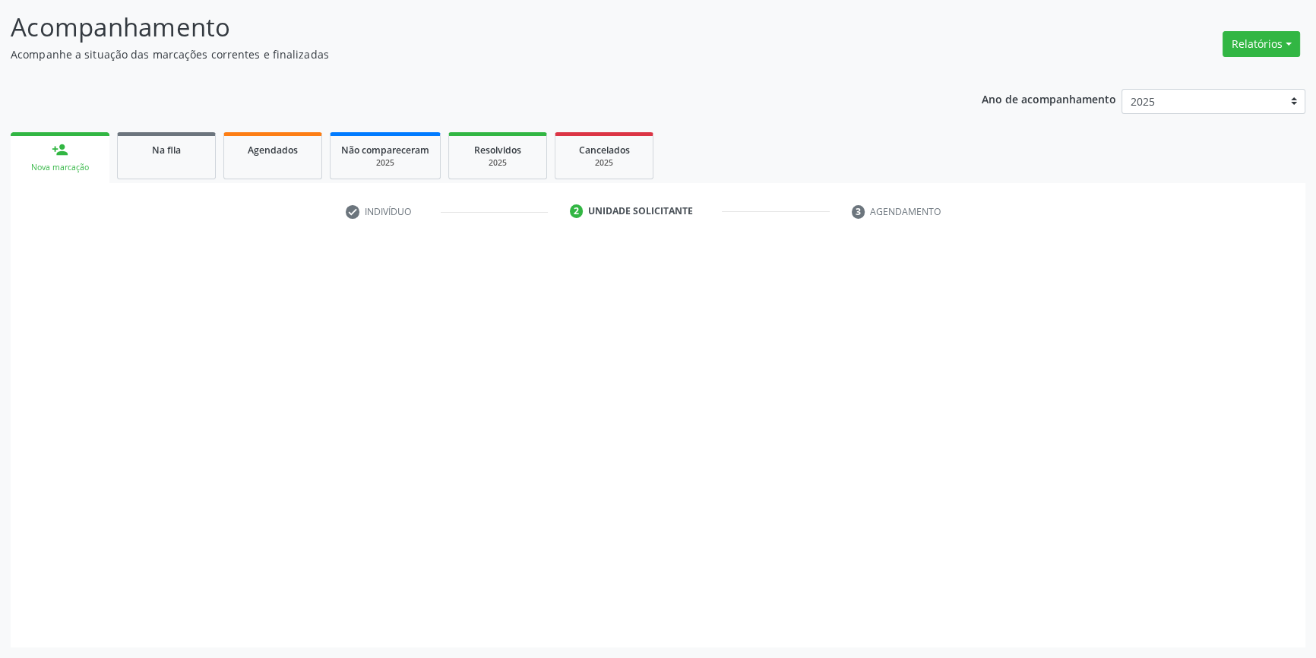
scroll to position [93, 0]
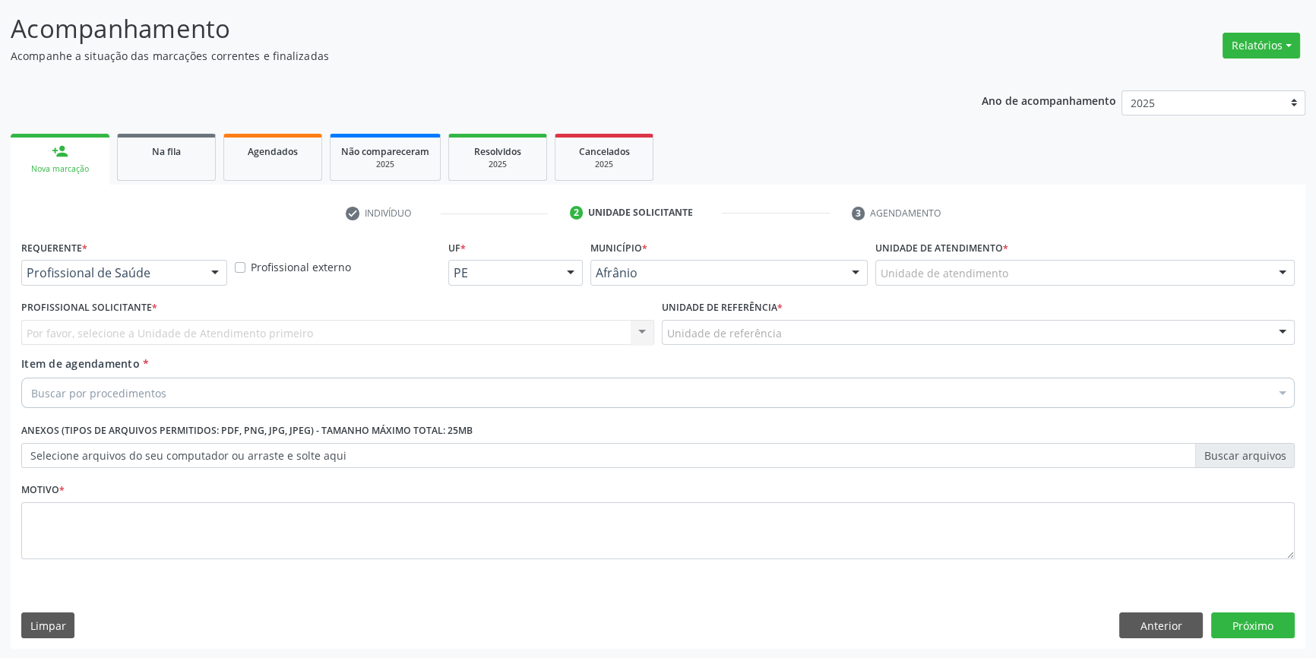
click at [1011, 269] on div "Unidade de atendimento" at bounding box center [1084, 273] width 419 height 26
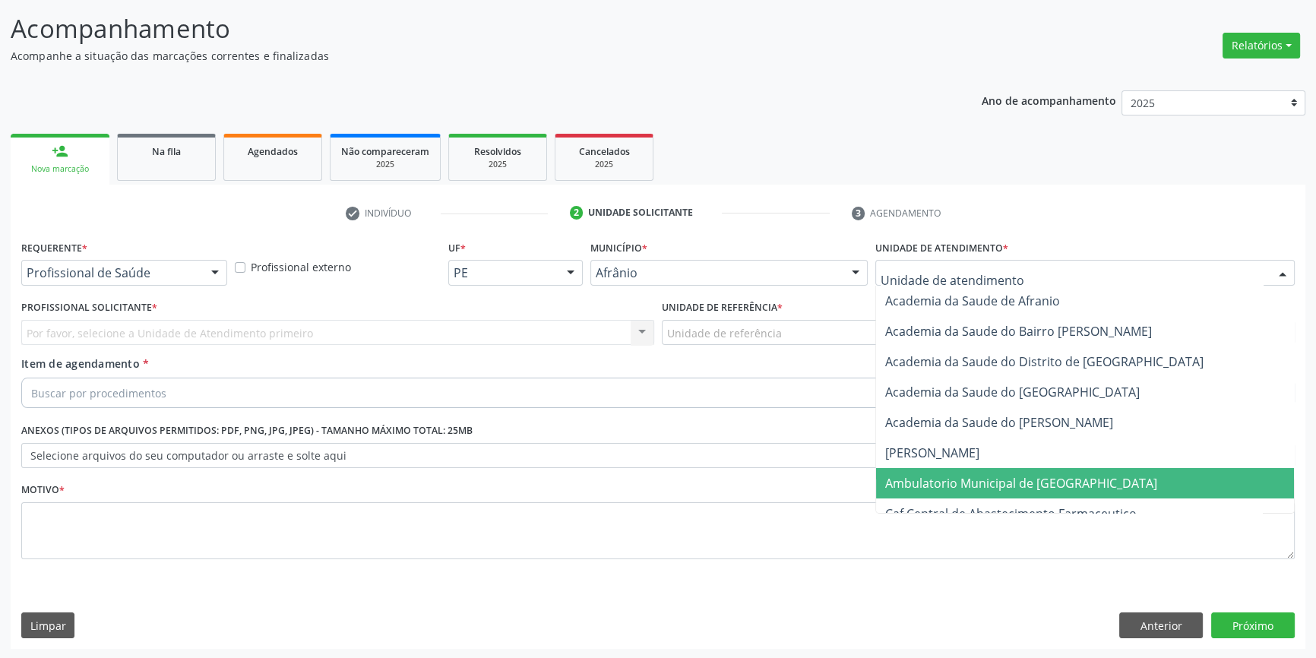
click at [968, 485] on span "Ambulatorio Municipal de [GEOGRAPHIC_DATA]" at bounding box center [1021, 483] width 272 height 17
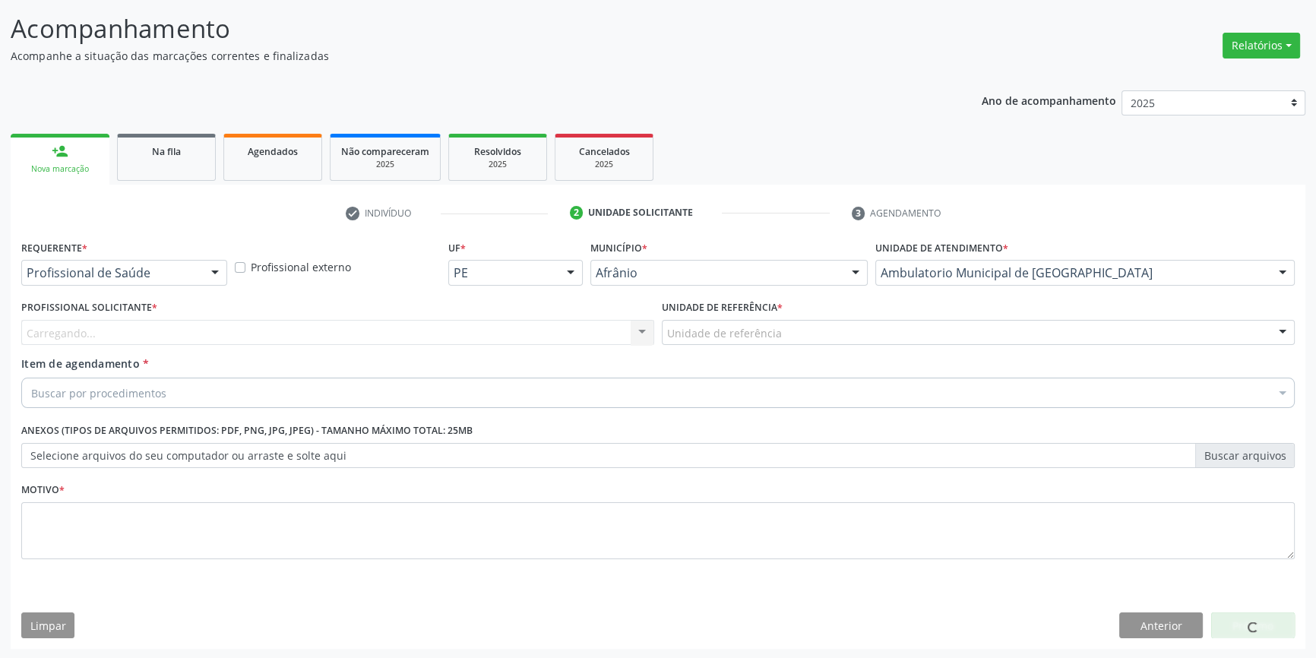
click at [821, 327] on div "Unidade de referência" at bounding box center [978, 333] width 633 height 26
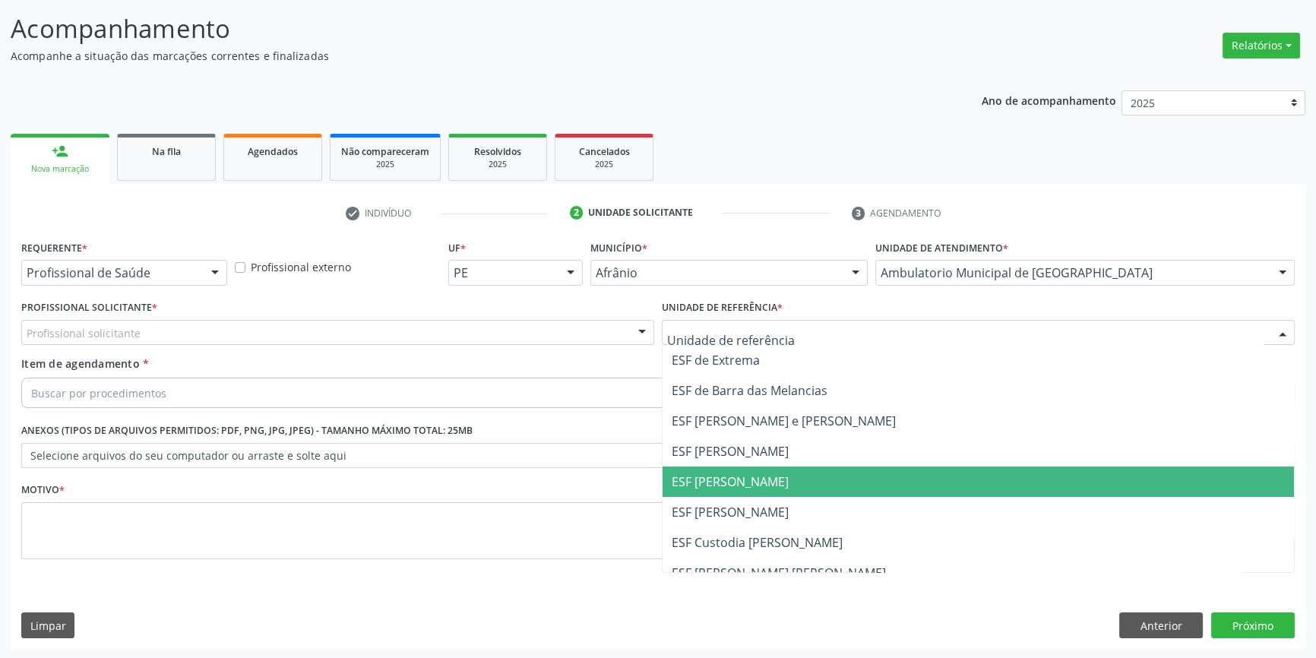
click at [787, 480] on span "ESF [PERSON_NAME]" at bounding box center [978, 482] width 631 height 30
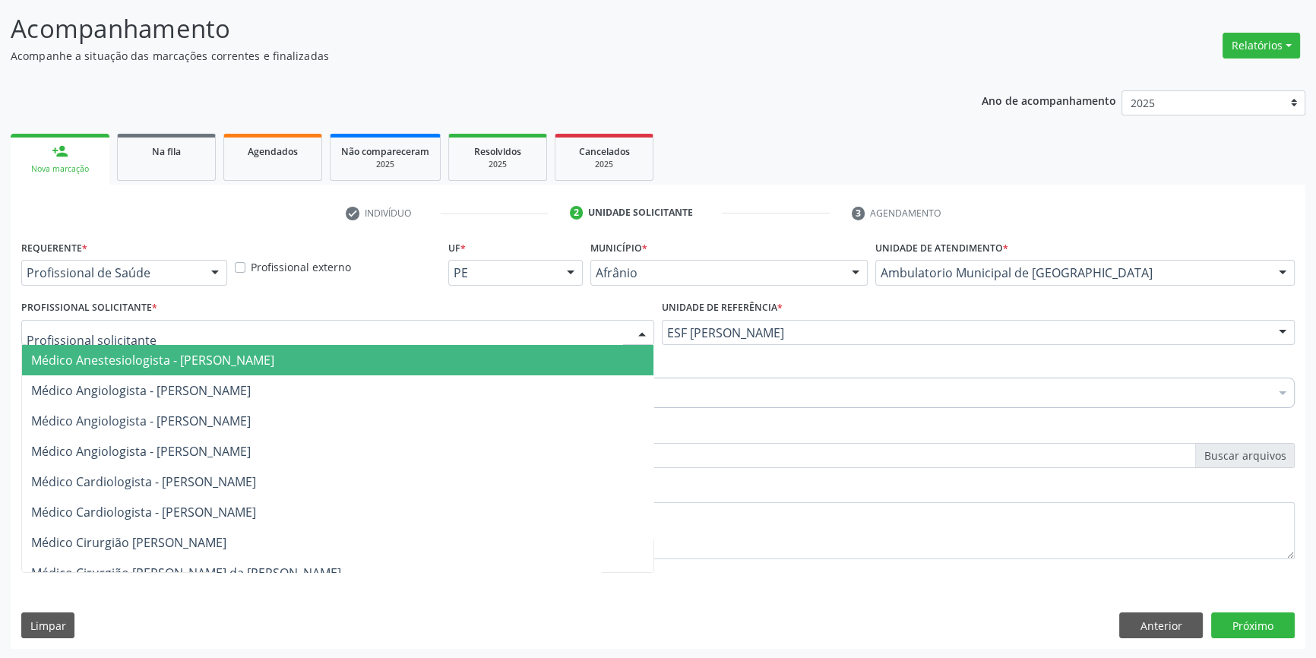
click at [597, 324] on div at bounding box center [337, 333] width 633 height 26
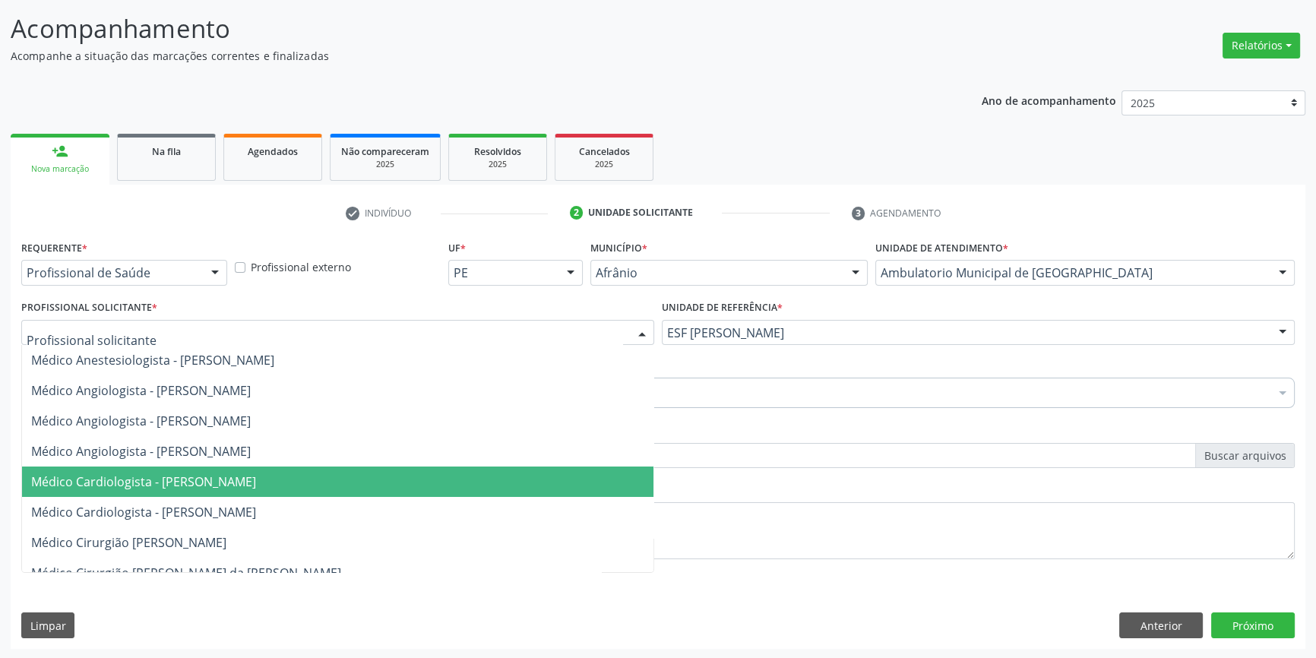
click at [501, 477] on span "Médico Cardiologista - Alysson Rodrigo Ferreira Cavalcanti" at bounding box center [337, 482] width 631 height 30
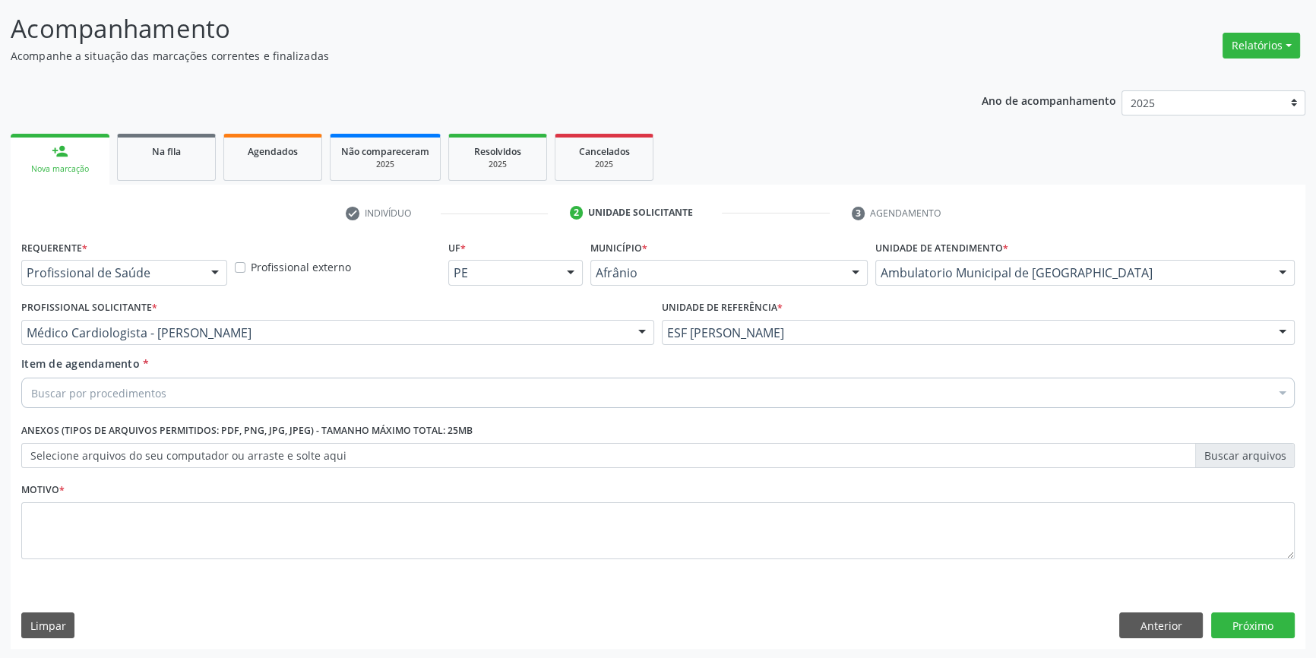
click at [346, 392] on div "Buscar por procedimentos" at bounding box center [657, 393] width 1273 height 30
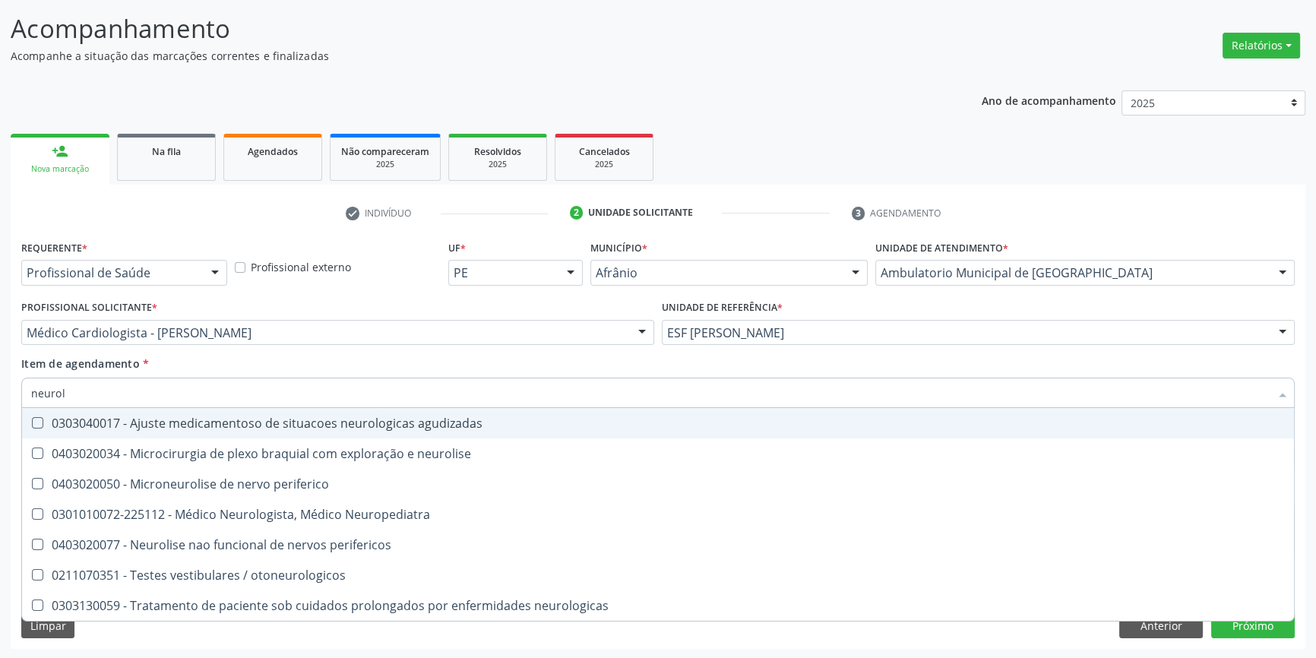
type input "neurolo"
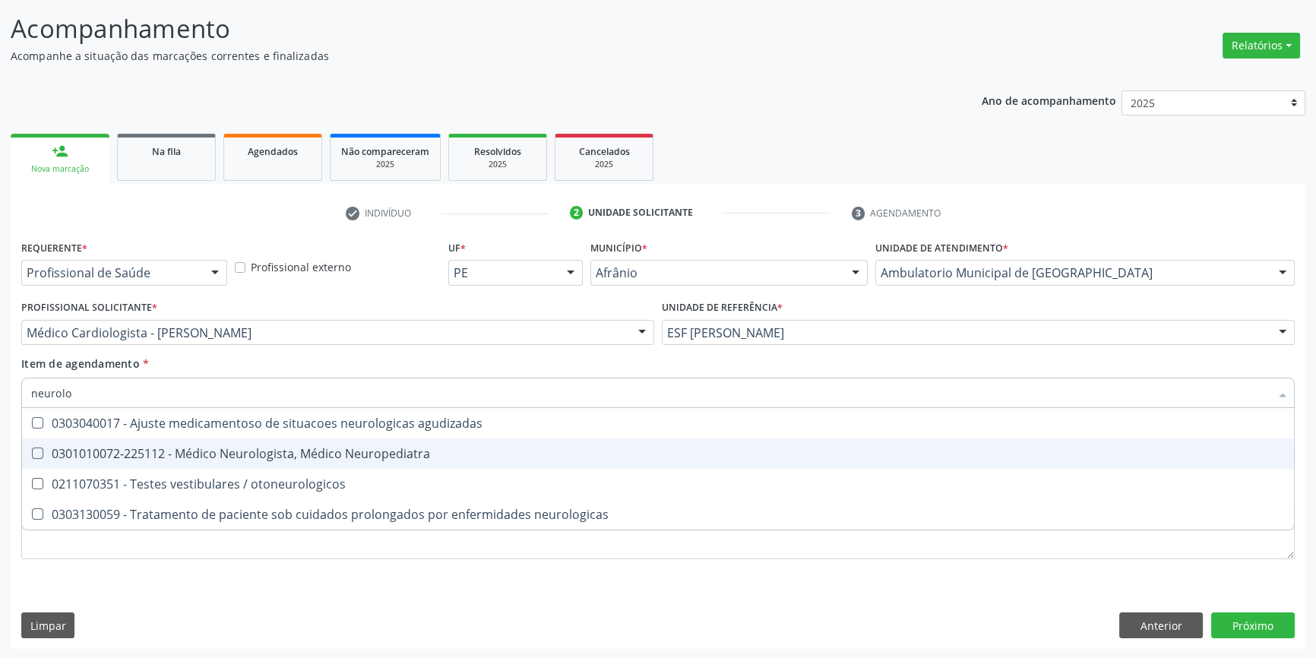
click at [318, 454] on div "0301010072-225112 - Médico Neurologista, Médico Neuropediatra" at bounding box center [658, 454] width 1254 height 12
checkbox Neuropediatra "true"
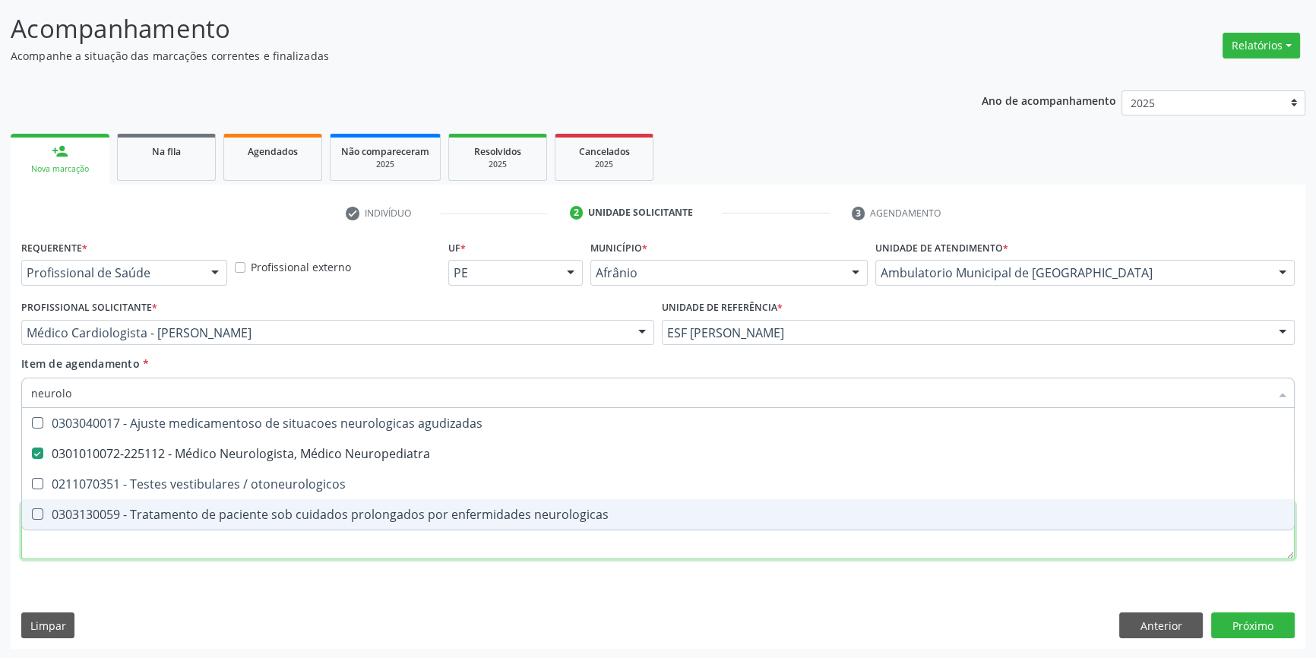
click at [326, 546] on div "Requerente * Profissional de Saúde Profissional de Saúde Paciente Nenhum result…" at bounding box center [657, 408] width 1273 height 344
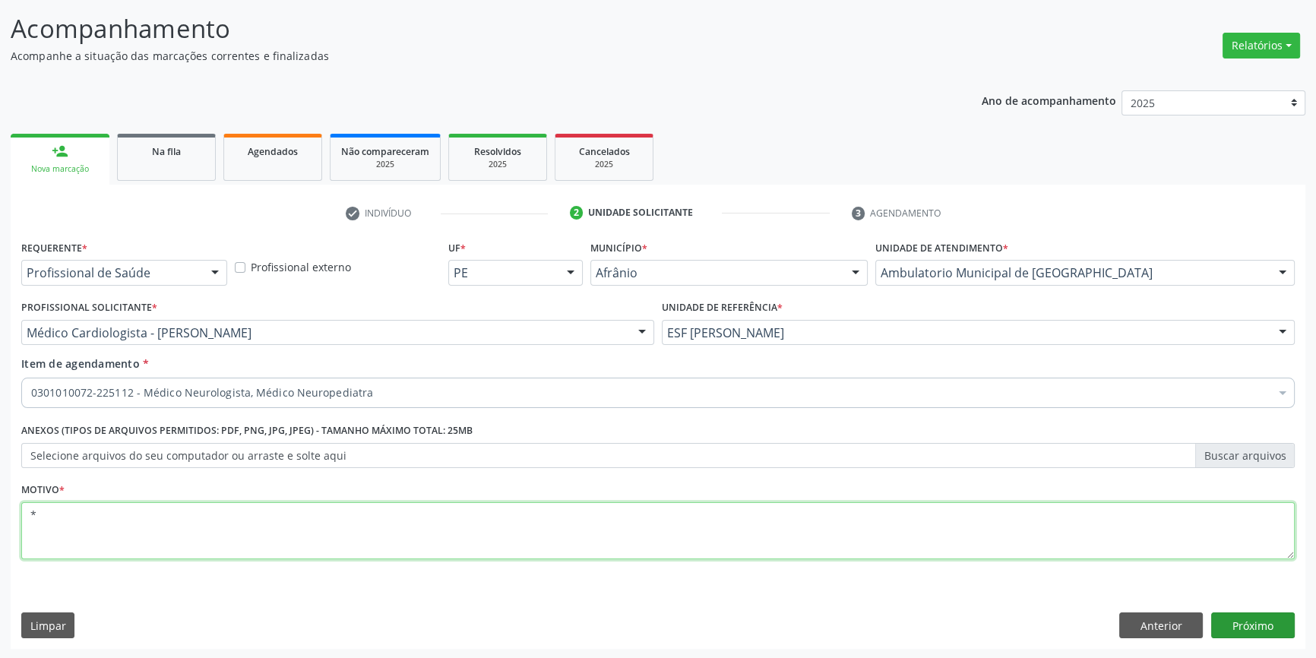
type textarea "*"
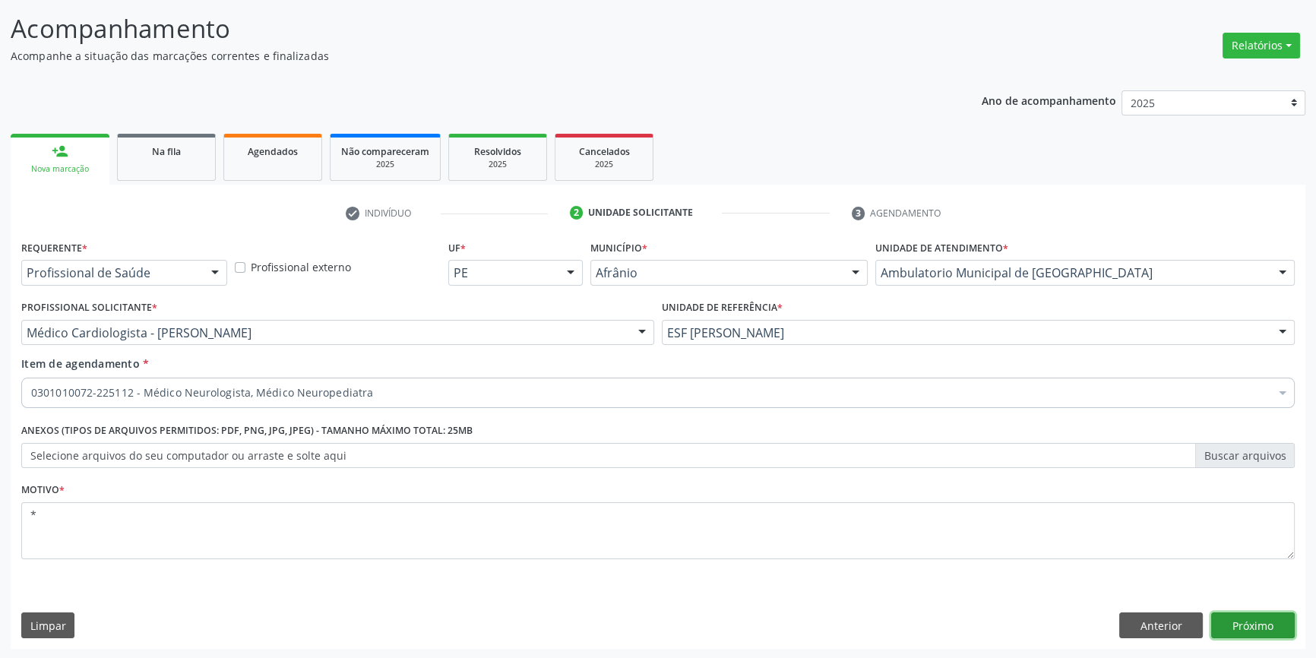
click at [1256, 623] on button "Próximo" at bounding box center [1253, 625] width 84 height 26
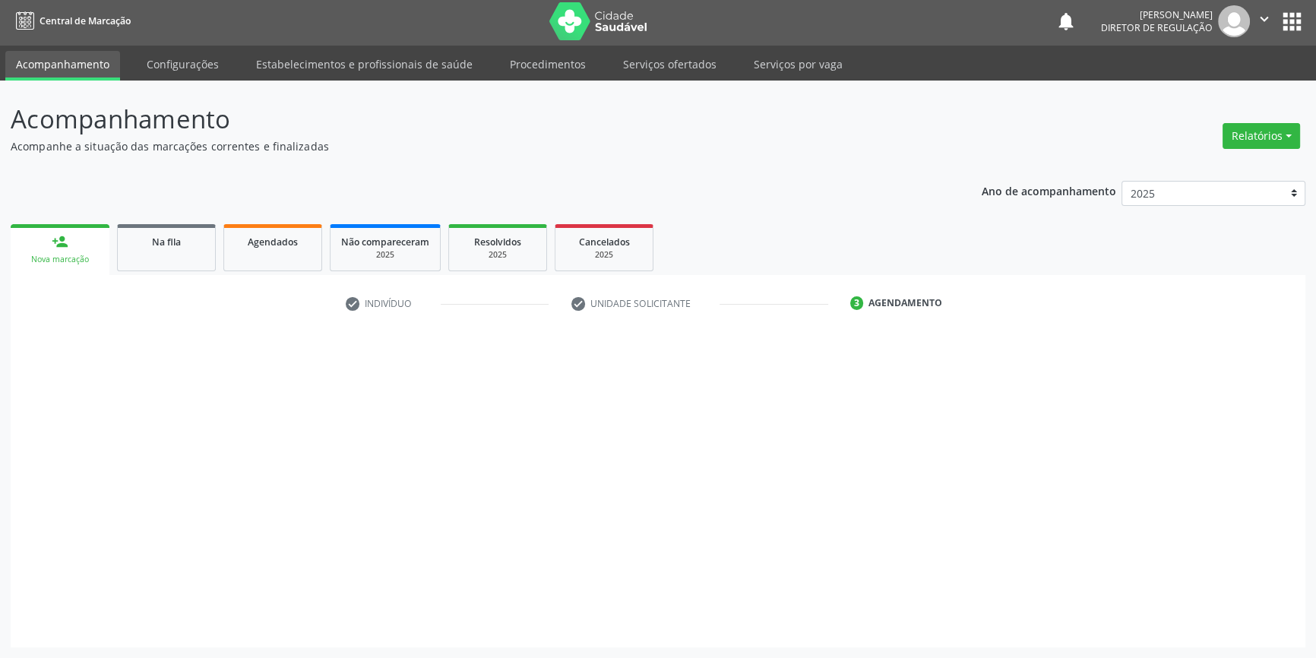
scroll to position [2, 0]
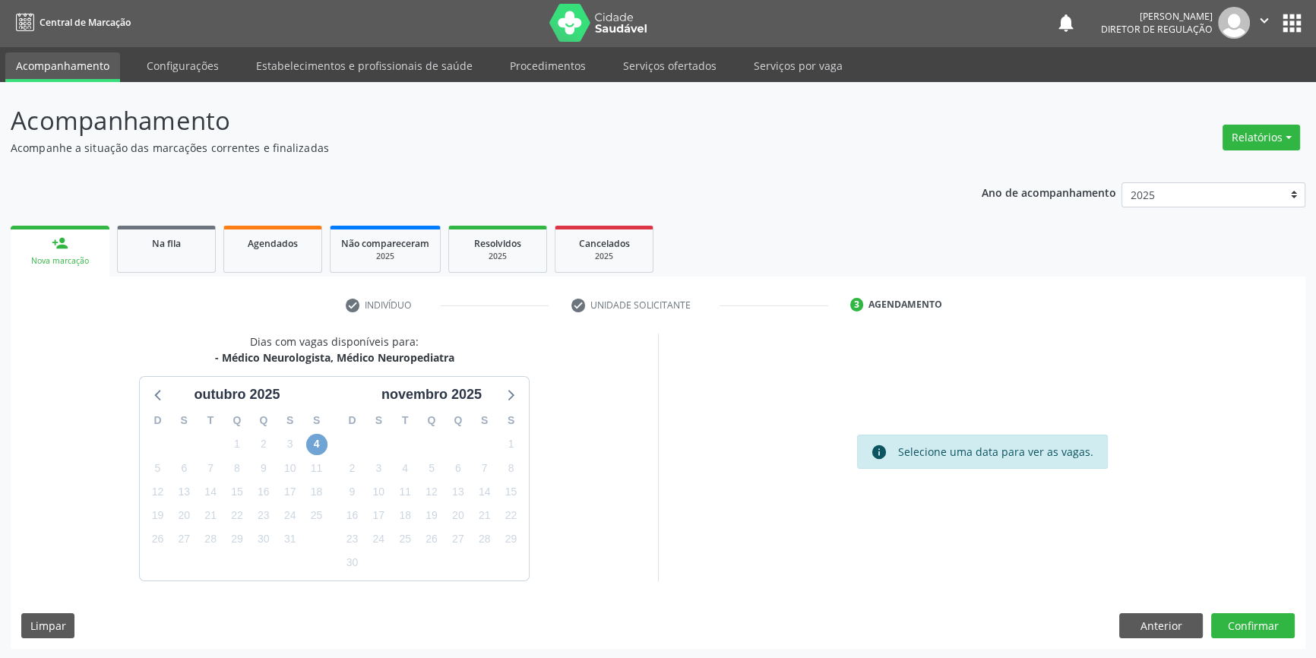
click at [318, 447] on span "4" at bounding box center [316, 444] width 21 height 21
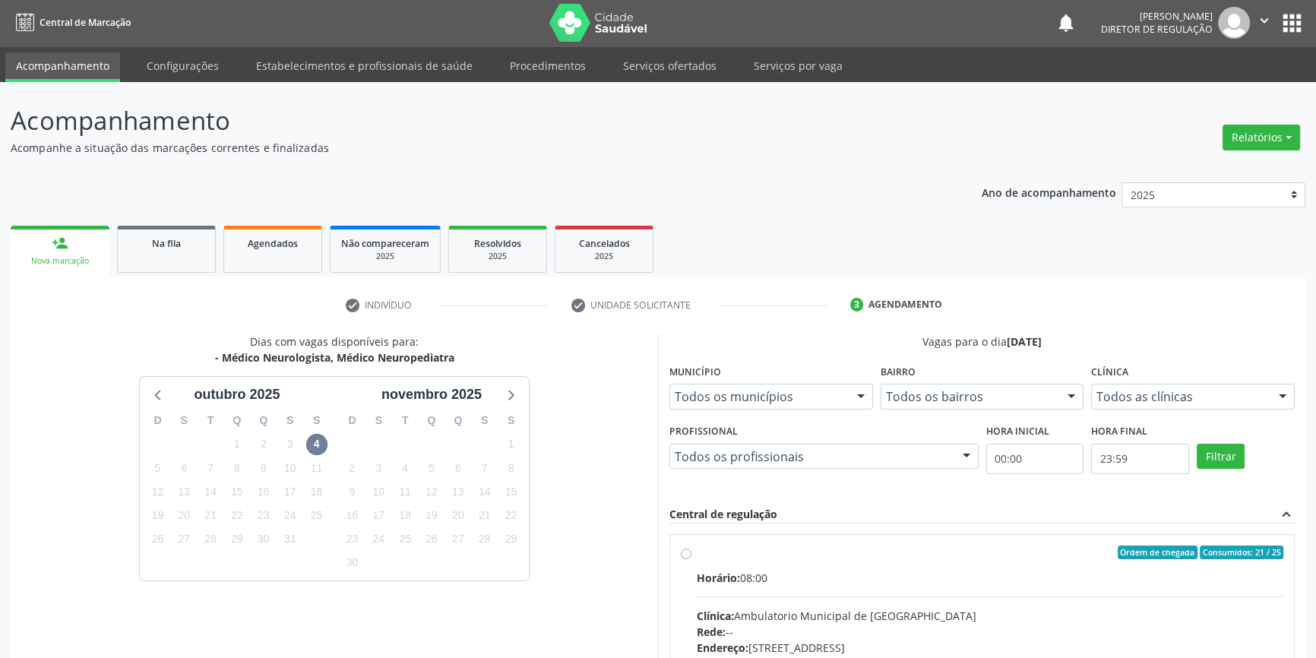
click at [732, 546] on div "Ordem de chegada Consumidos: 21 / 25" at bounding box center [990, 553] width 587 height 14
click at [691, 546] on input "Ordem de chegada Consumidos: 21 / 25 Horário: 08:00 Clínica: Ambulatorio Munici…" at bounding box center [686, 553] width 11 height 14
radio input "true"
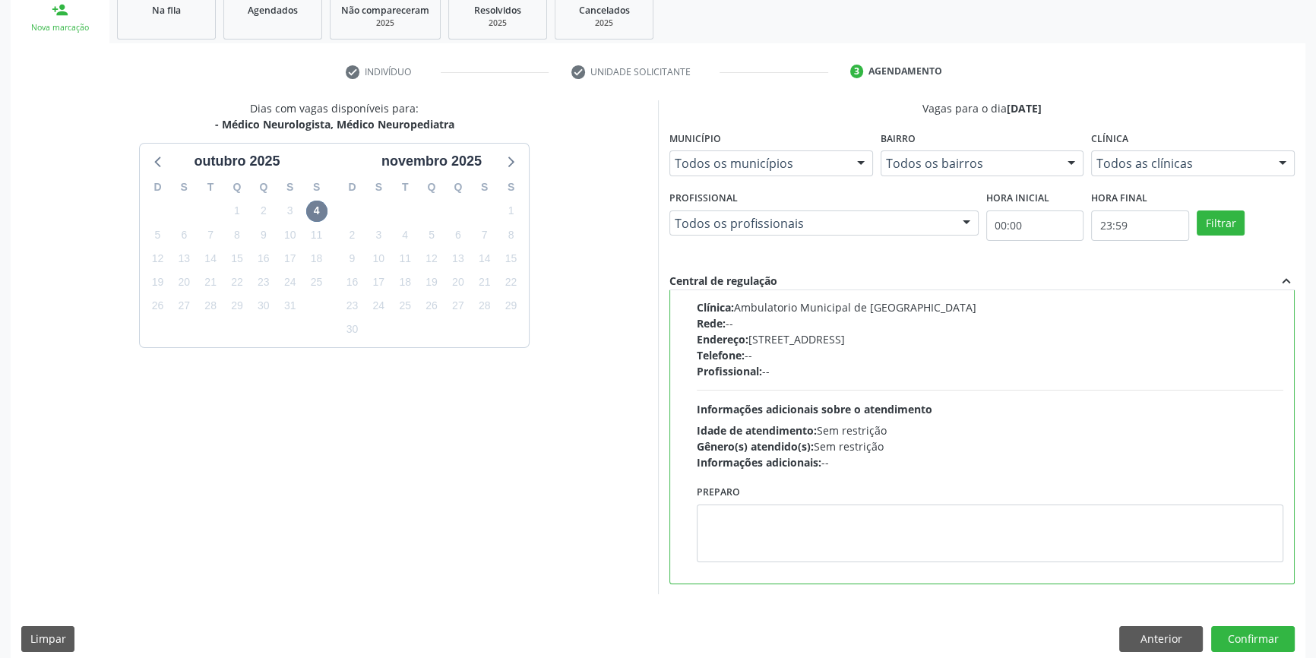
scroll to position [248, 0]
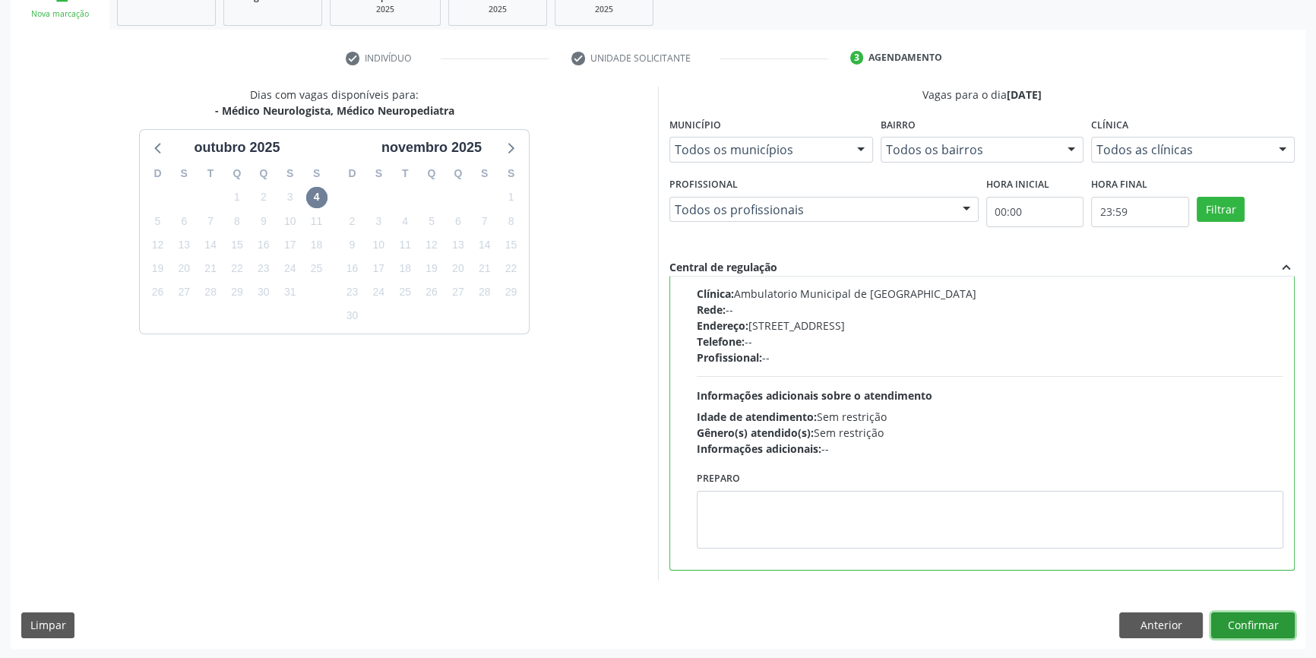
click at [1257, 620] on button "Confirmar" at bounding box center [1253, 625] width 84 height 26
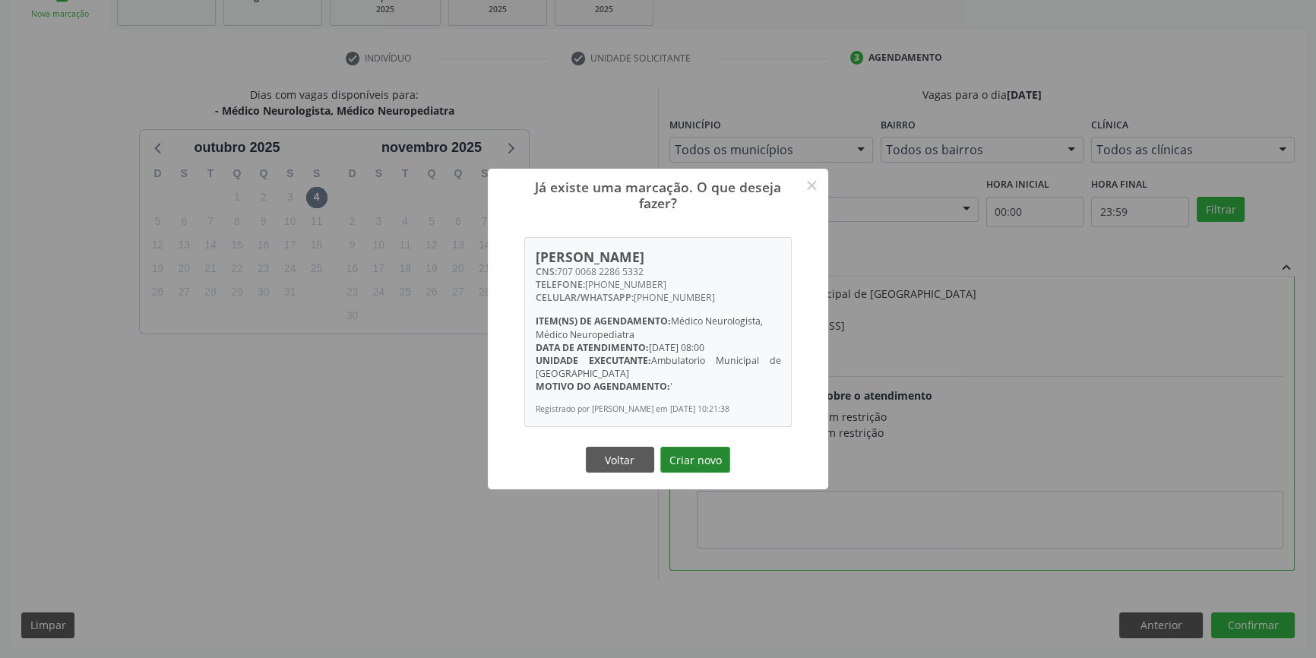
click at [691, 468] on button "Criar novo" at bounding box center [695, 460] width 70 height 26
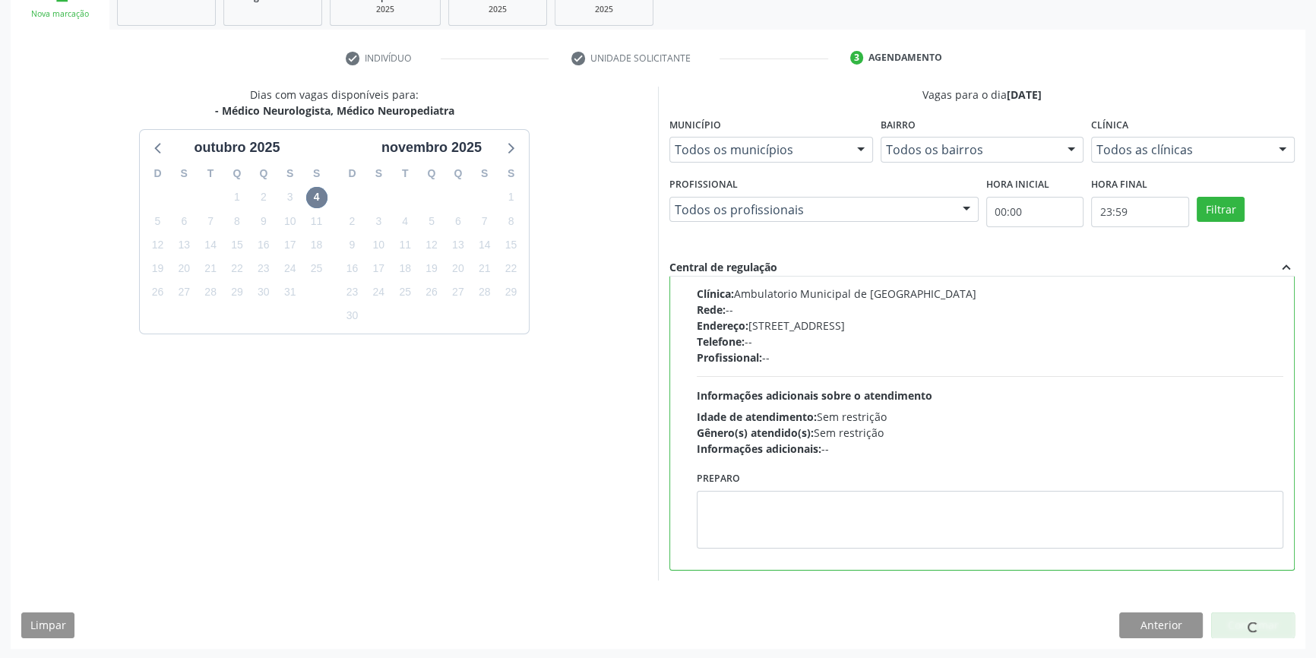
scroll to position [0, 0]
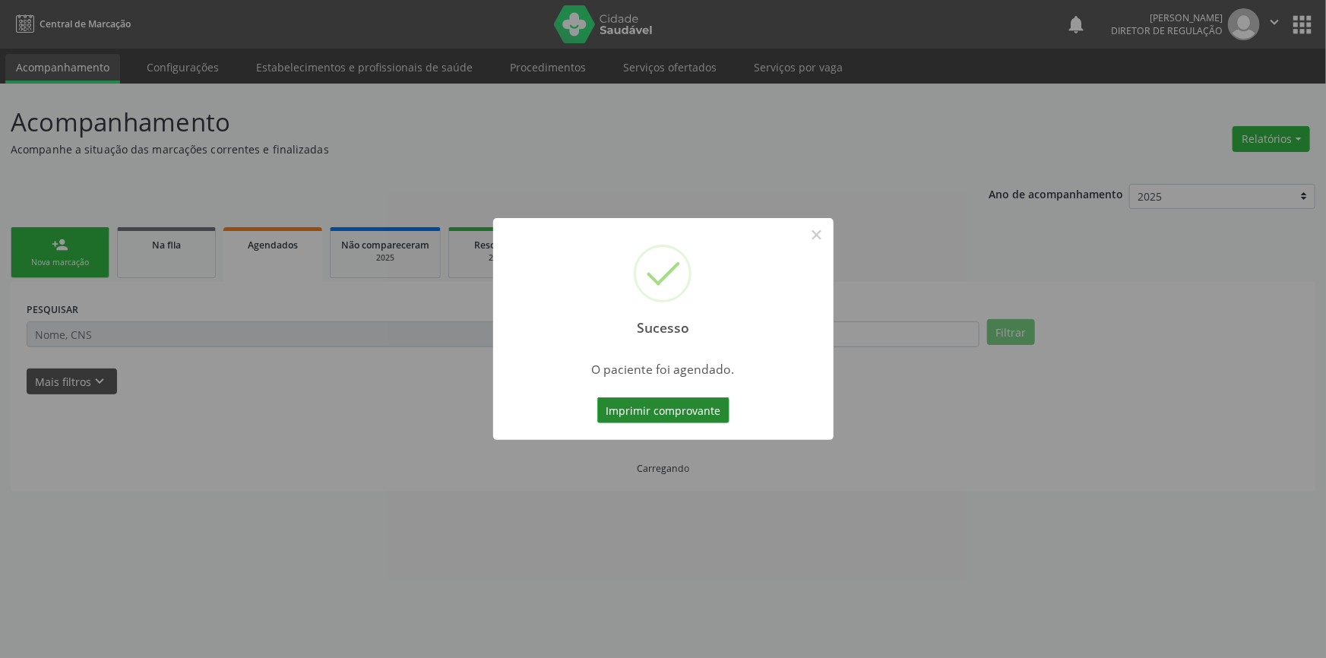
click at [675, 412] on button "Imprimir comprovante" at bounding box center [663, 410] width 132 height 26
